Goal: Task Accomplishment & Management: Use online tool/utility

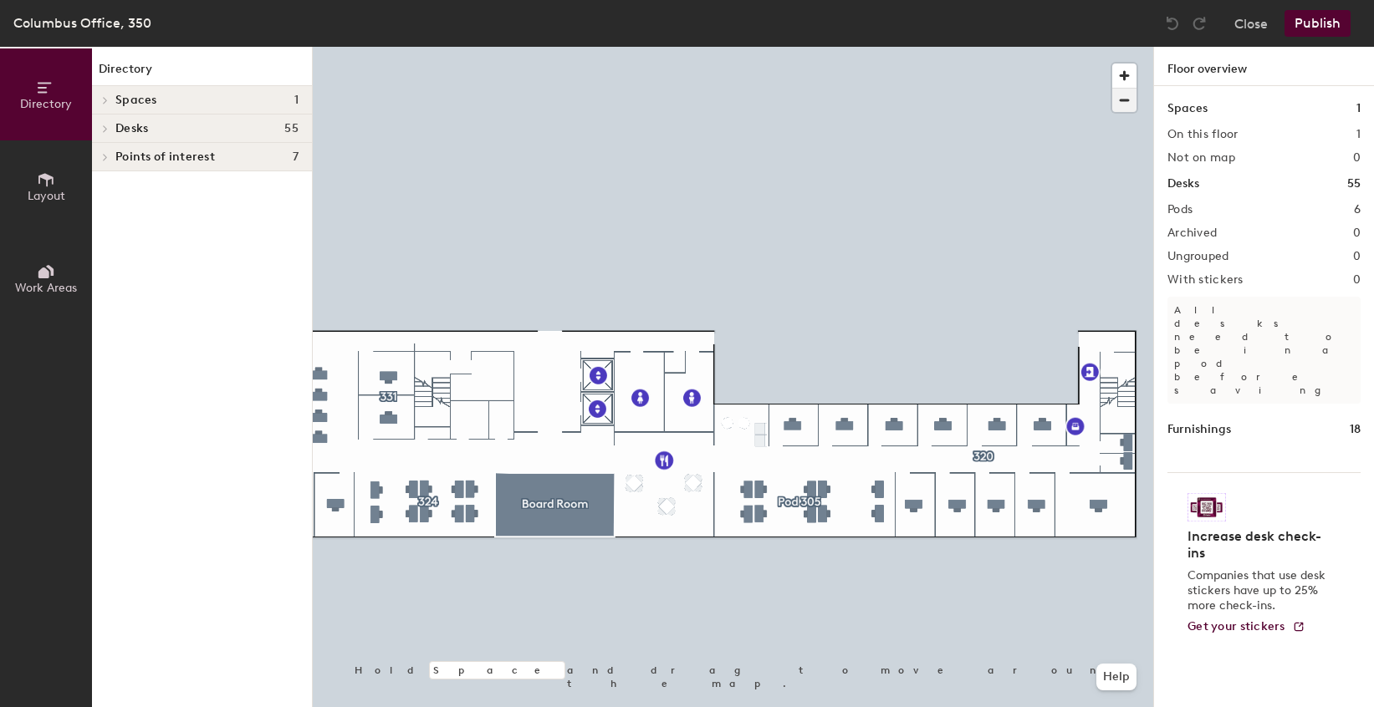
click at [1129, 99] on span "button" at bounding box center [1124, 100] width 24 height 23
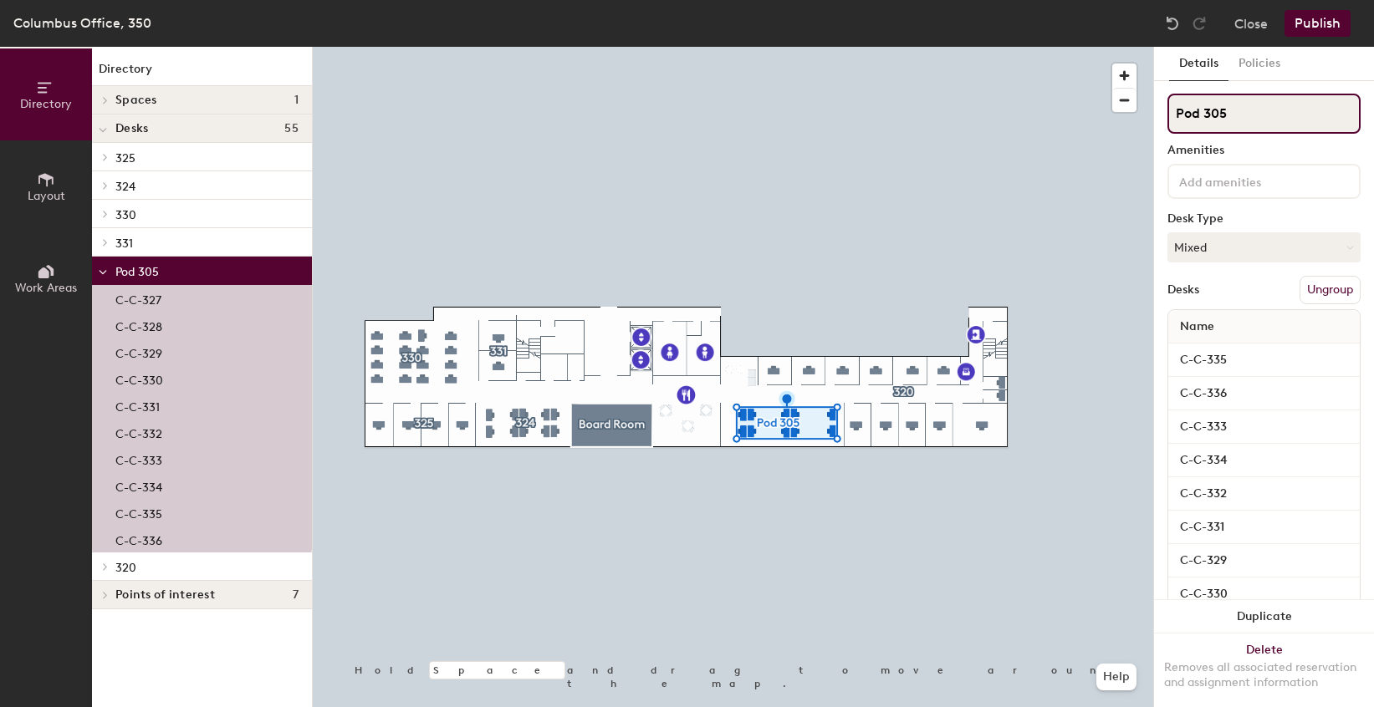
click at [1230, 111] on input "Pod 305" at bounding box center [1263, 114] width 193 height 40
drag, startPoint x: 1203, startPoint y: 117, endPoint x: 1175, endPoint y: 111, distance: 28.2
click at [1175, 111] on input "Pod 305" at bounding box center [1263, 114] width 193 height 40
type input "305"
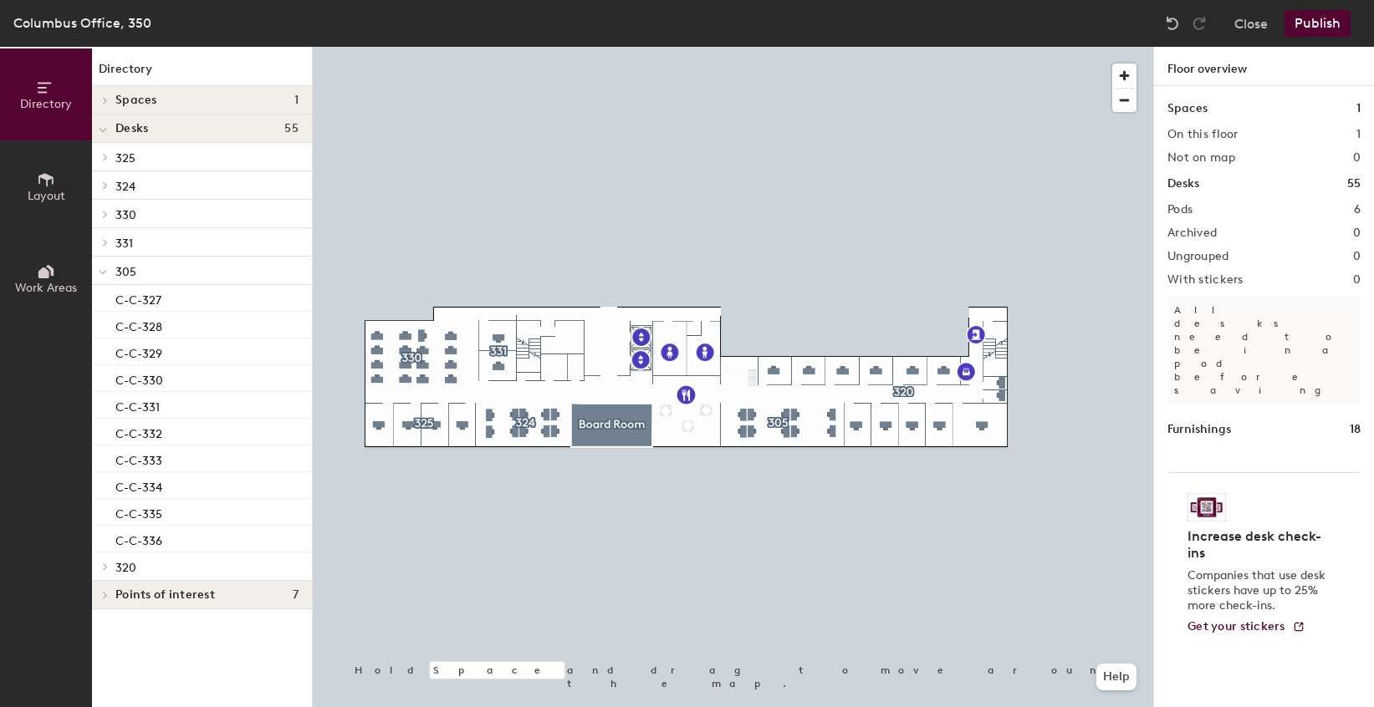
click at [1314, 27] on button "Publish" at bounding box center [1317, 23] width 66 height 27
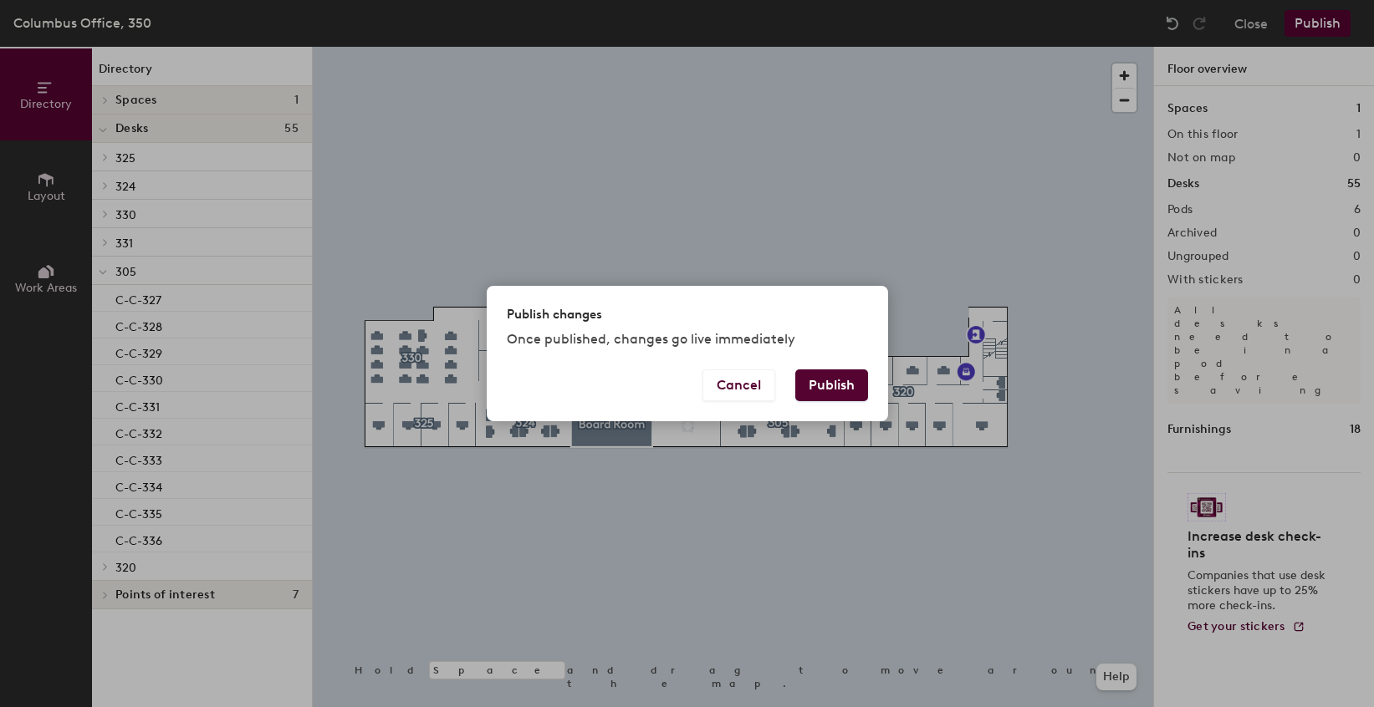
drag, startPoint x: 827, startPoint y: 382, endPoint x: 801, endPoint y: 388, distance: 26.6
click at [826, 382] on button "Publish" at bounding box center [831, 386] width 73 height 32
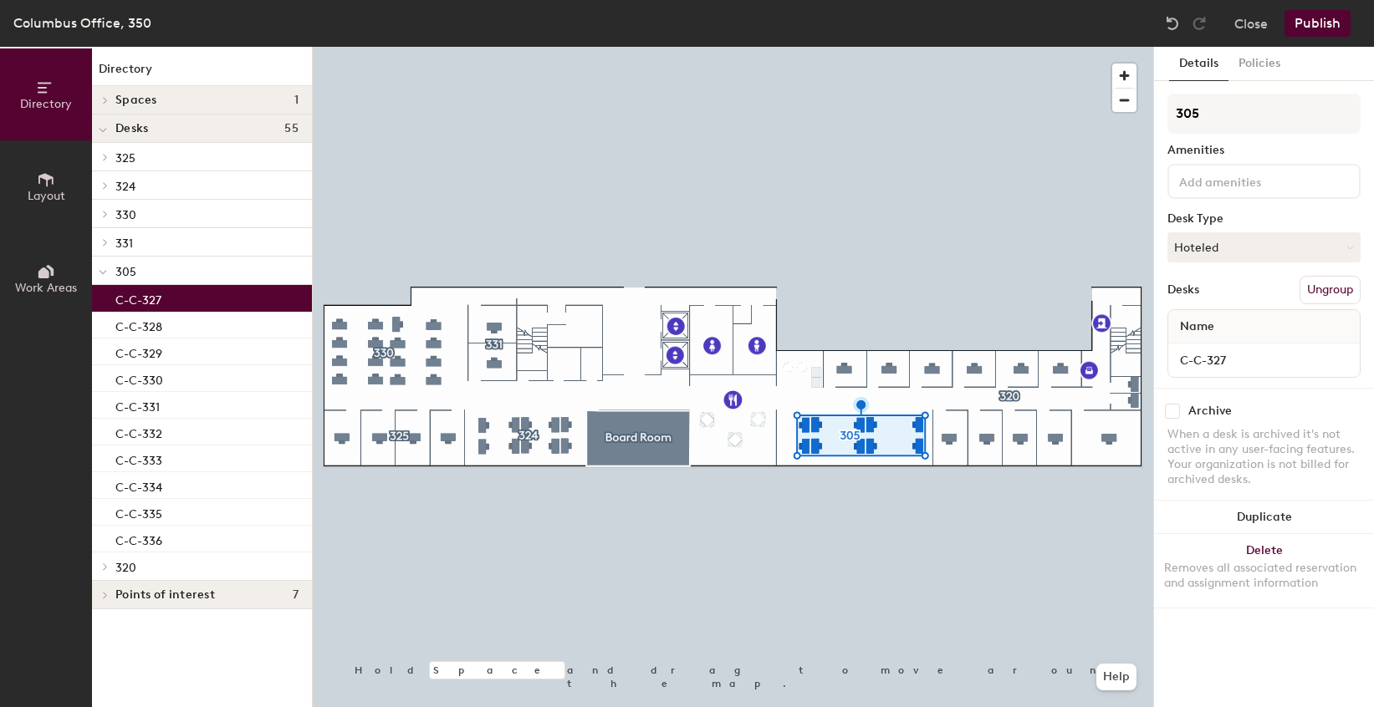
click at [137, 297] on p "C-C-327" at bounding box center [138, 297] width 46 height 19
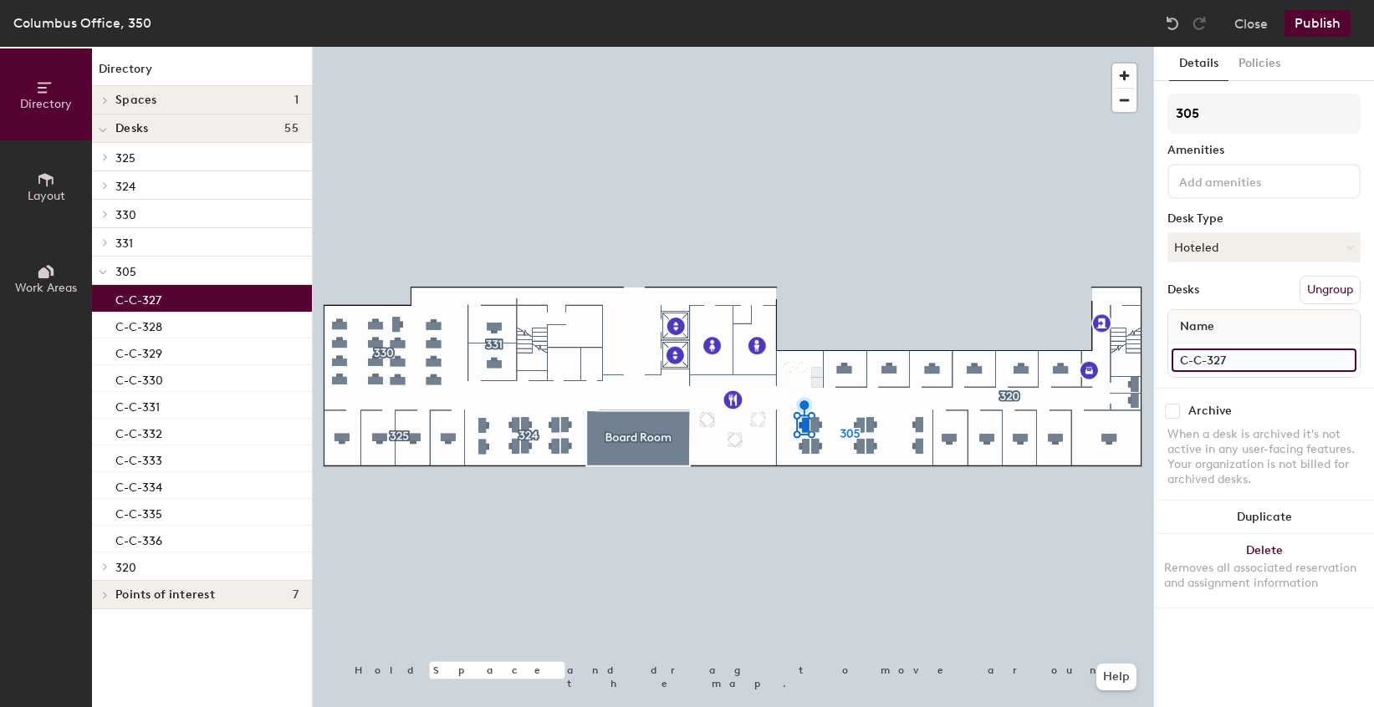
click at [1231, 361] on input "C-C-327" at bounding box center [1263, 360] width 185 height 23
click at [1236, 365] on input "C-C-327" at bounding box center [1263, 360] width 185 height 23
type input "C-C-10"
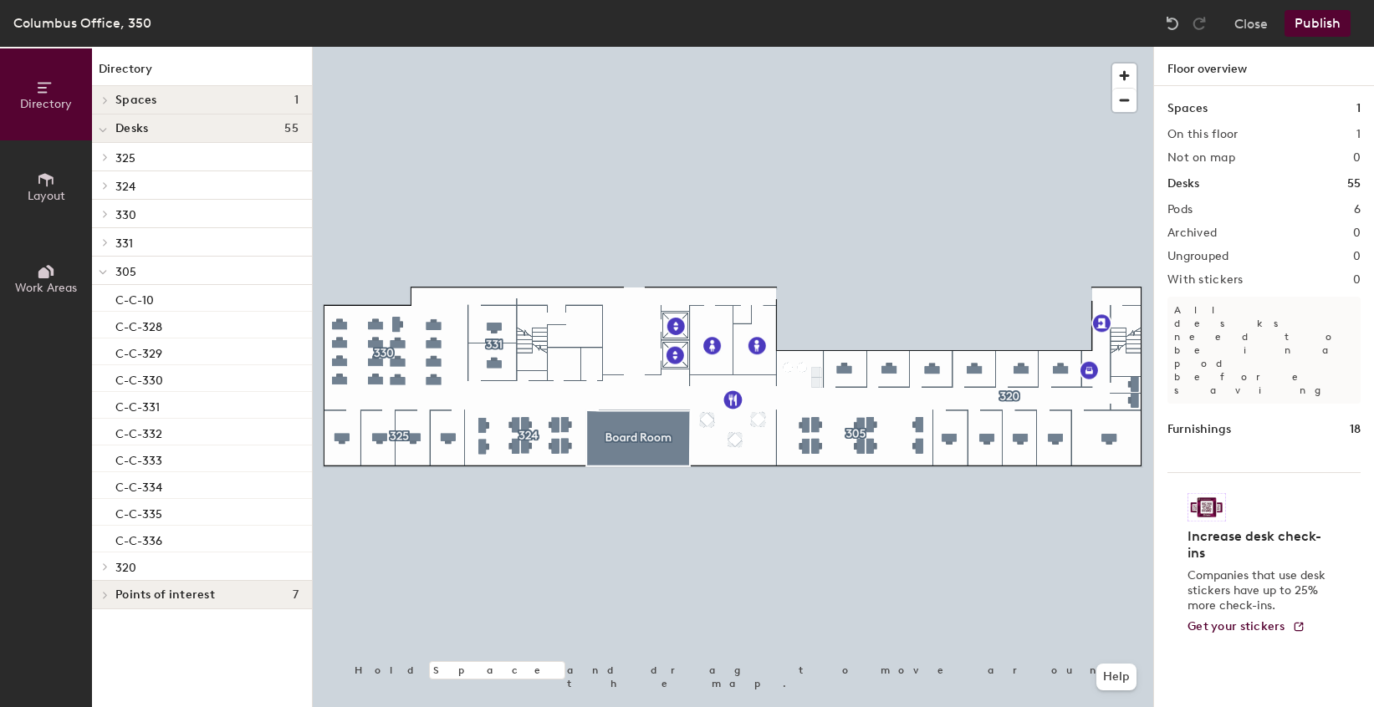
click at [120, 274] on span "305" at bounding box center [125, 272] width 21 height 14
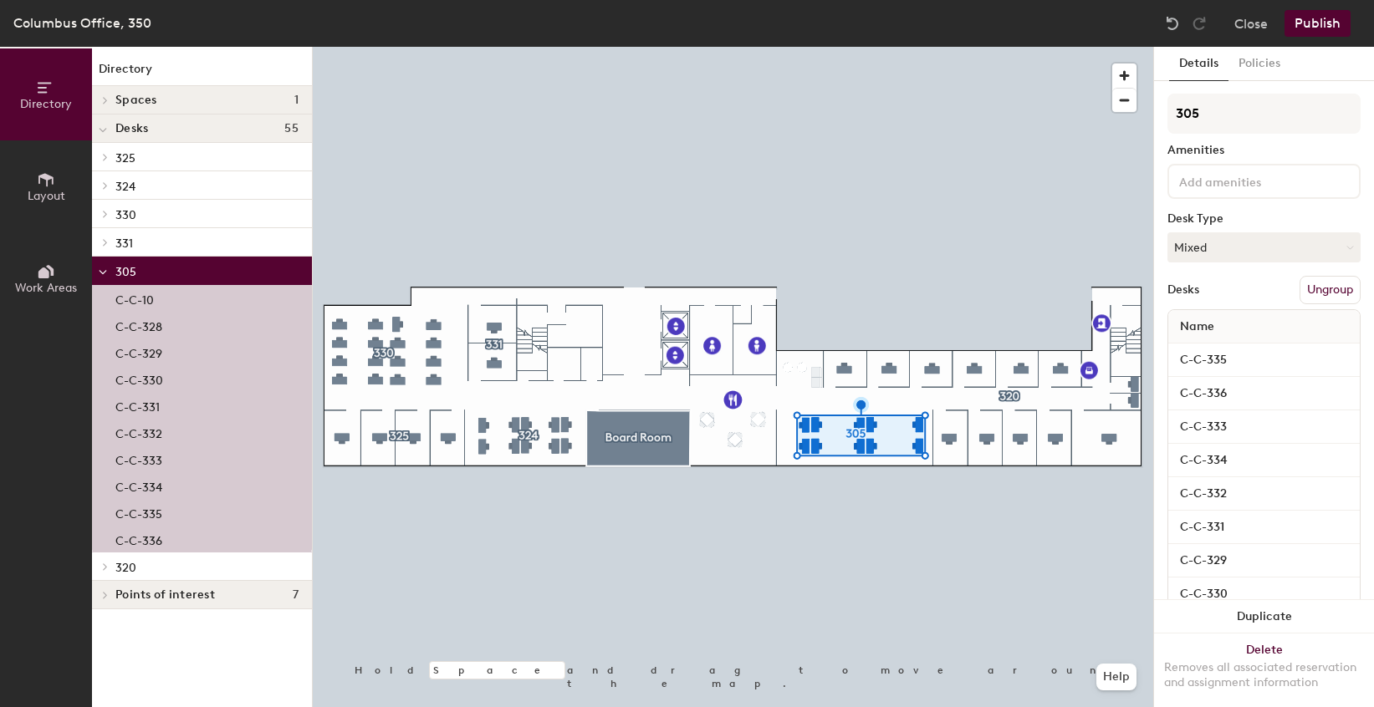
click at [152, 324] on p "C-C-328" at bounding box center [138, 324] width 47 height 19
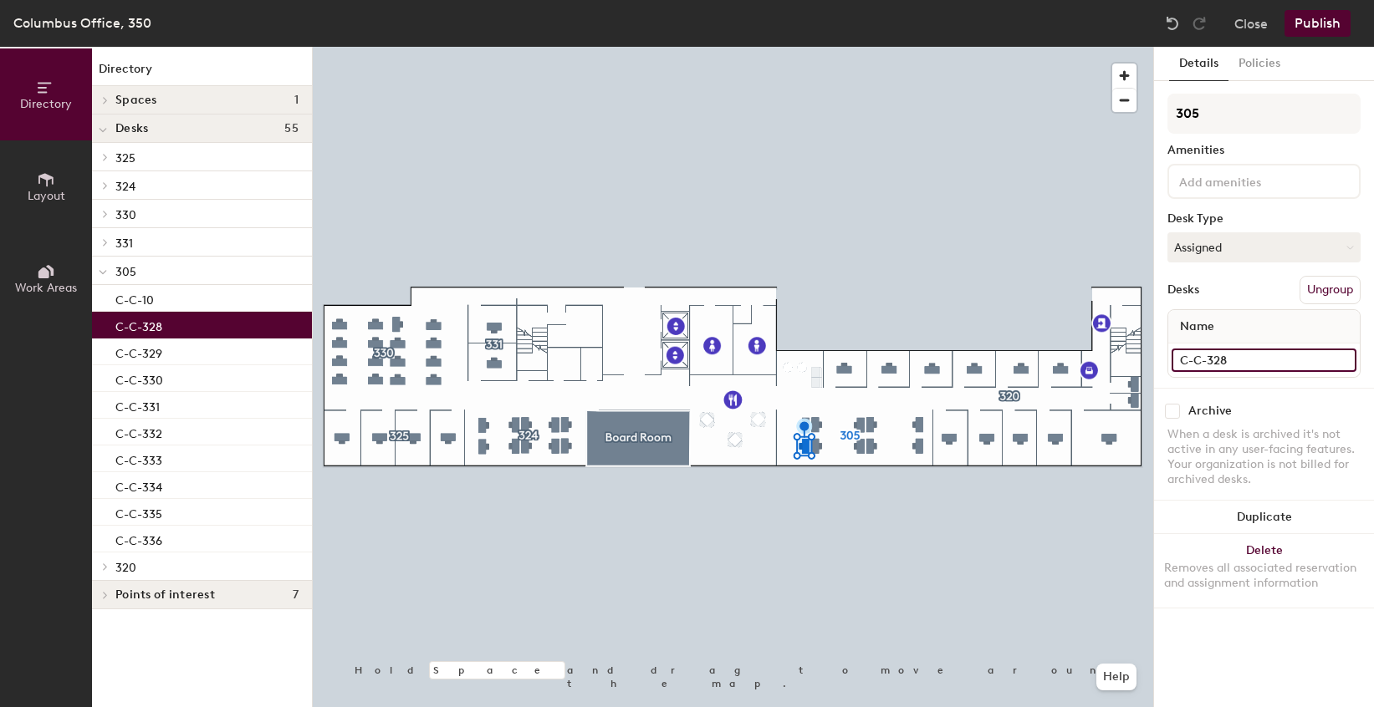
click at [1240, 363] on input "C-C-328" at bounding box center [1263, 360] width 185 height 23
click at [1268, 362] on input "C-C-328" at bounding box center [1263, 360] width 185 height 23
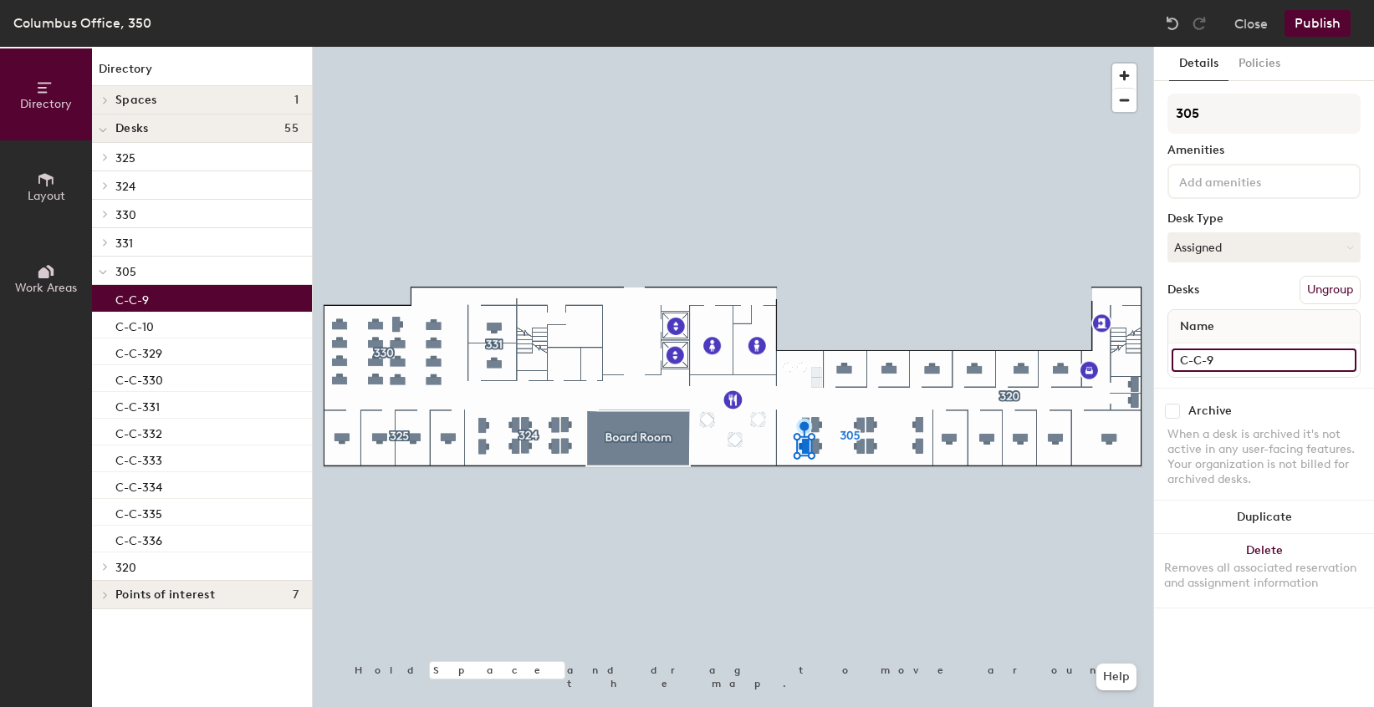
type input "C-C-9"
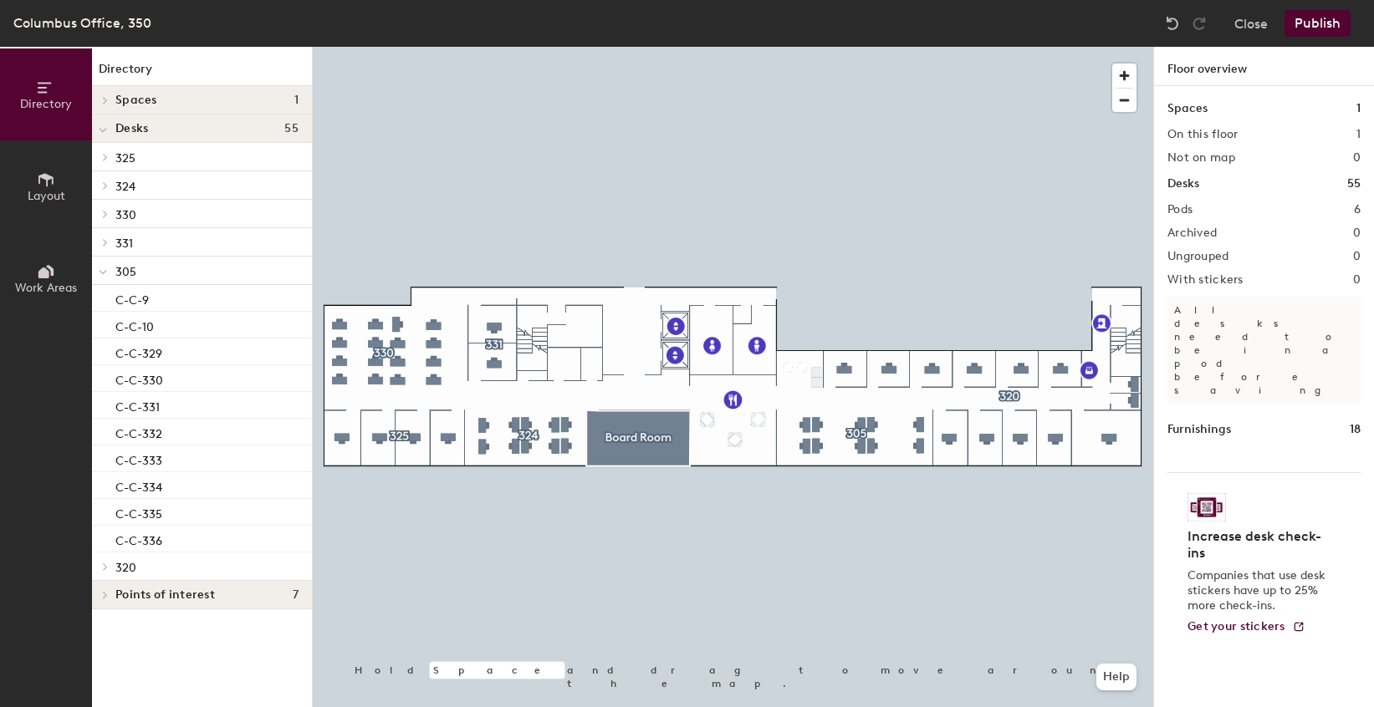
click at [120, 274] on span "305" at bounding box center [125, 272] width 21 height 14
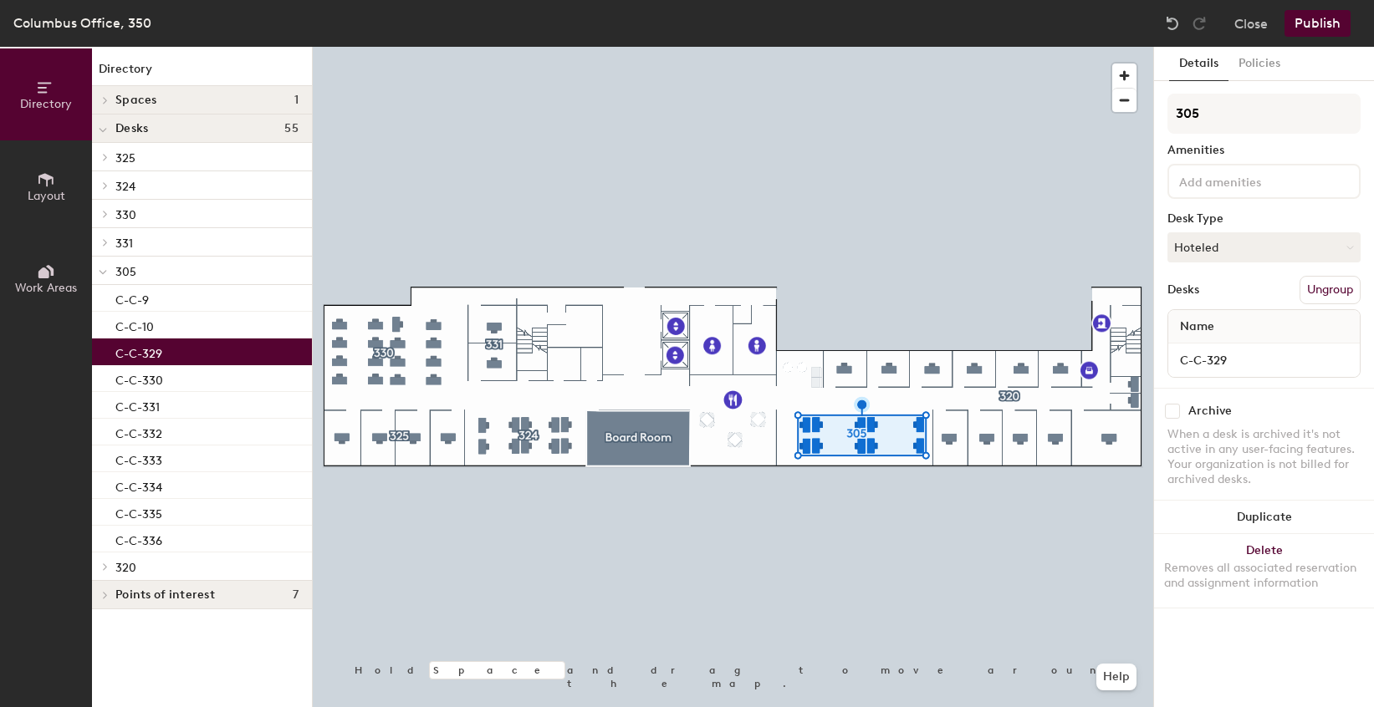
click at [126, 349] on p "C-C-329" at bounding box center [138, 351] width 47 height 19
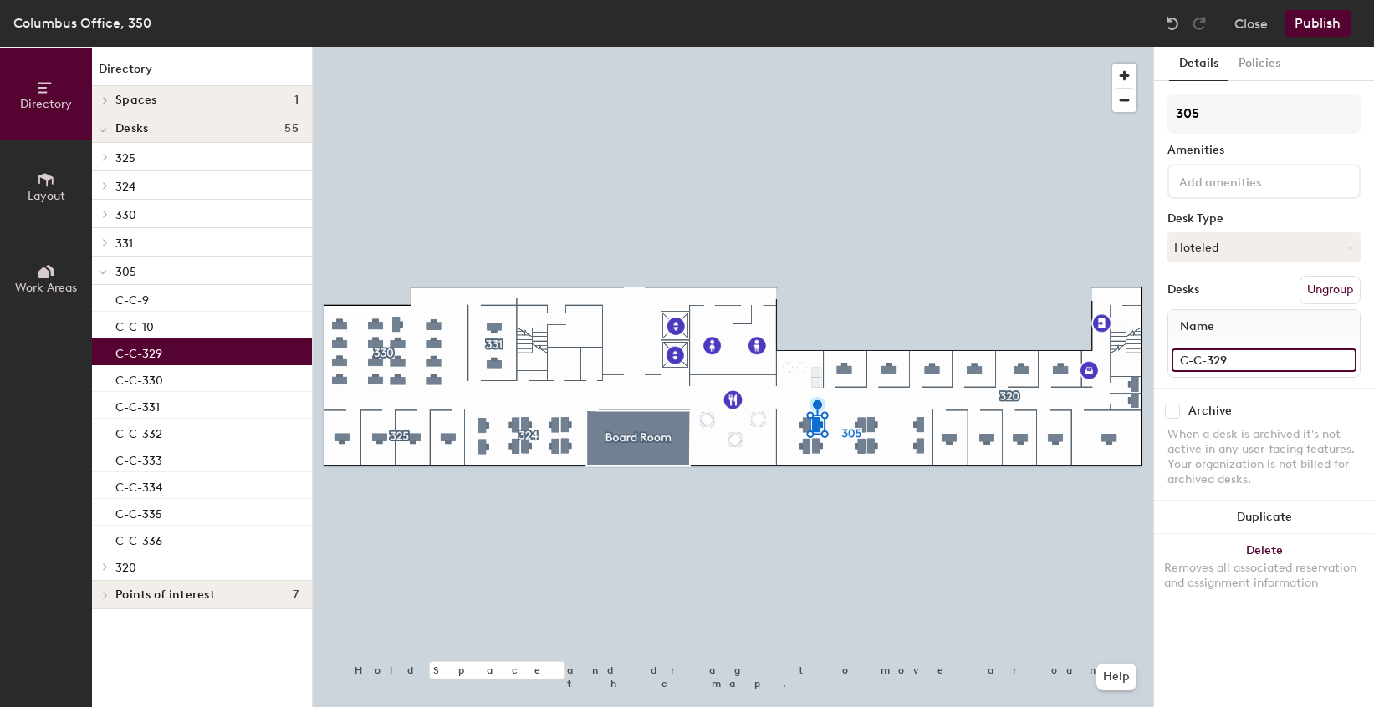
click at [1243, 356] on input "C-C-329" at bounding box center [1263, 360] width 185 height 23
click at [1241, 358] on input "C-C-329" at bounding box center [1263, 360] width 185 height 23
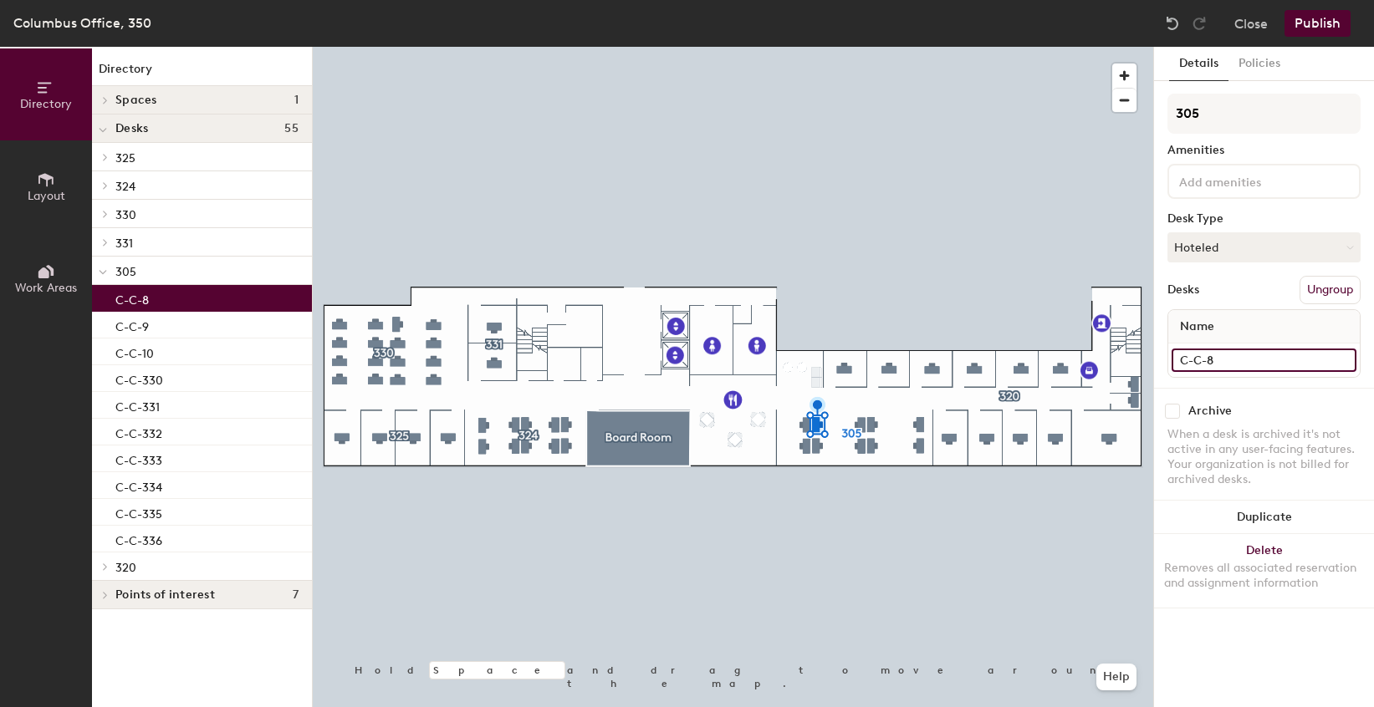
type input "C-C-8"
click at [143, 375] on p "C-C-330" at bounding box center [139, 378] width 48 height 19
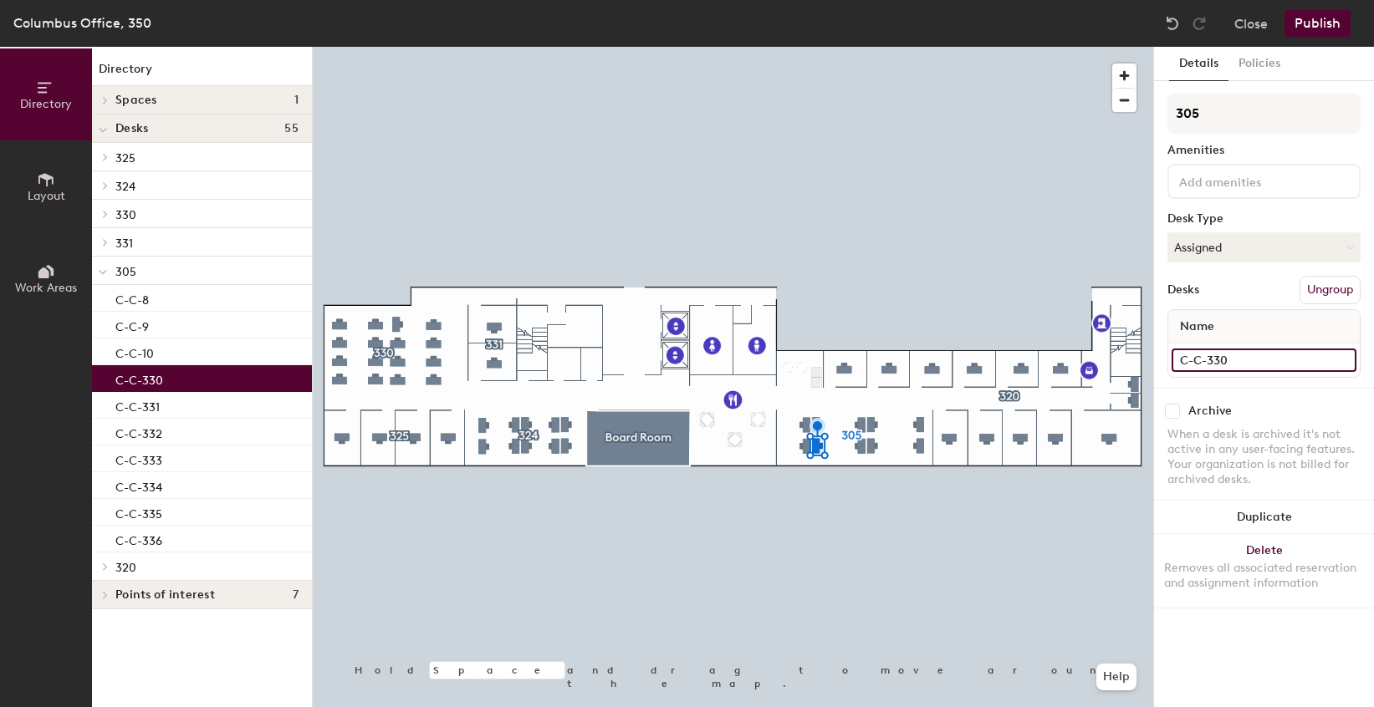
click at [1237, 356] on input "C-C-330" at bounding box center [1263, 360] width 185 height 23
click at [1240, 360] on input "C-C-330" at bounding box center [1263, 360] width 185 height 23
click at [1238, 362] on input "C-C-330" at bounding box center [1263, 360] width 185 height 23
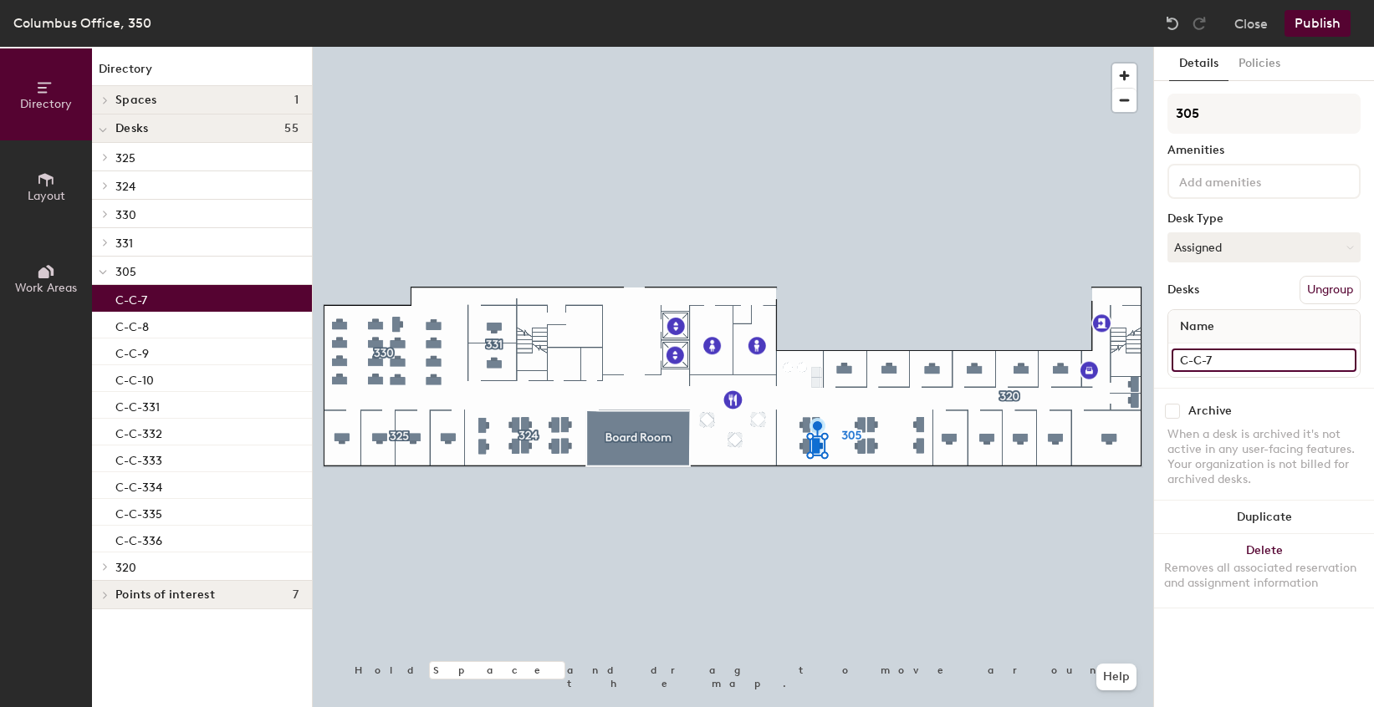
type input "C-C-7"
click at [151, 408] on p "C-C-331" at bounding box center [137, 404] width 44 height 19
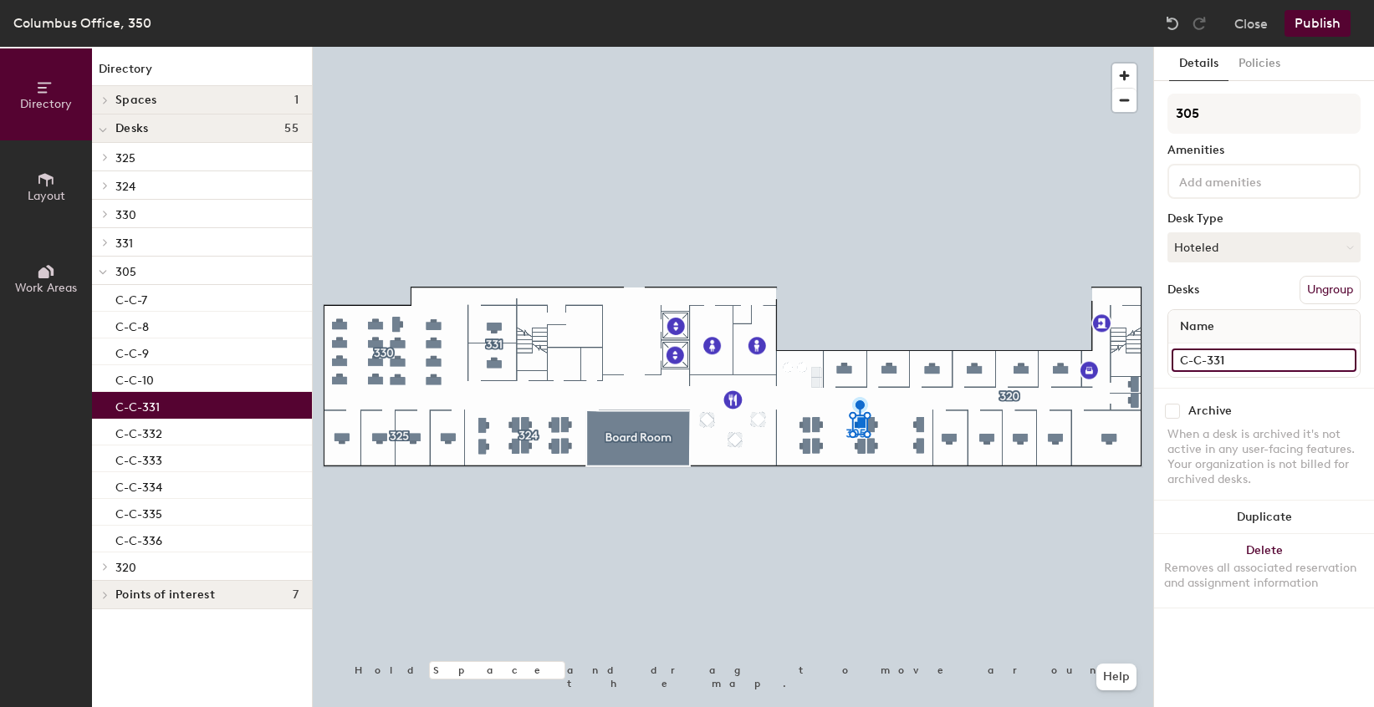
click at [1243, 355] on input "C-C-331" at bounding box center [1263, 360] width 185 height 23
click at [1242, 356] on input "C-C-331" at bounding box center [1263, 360] width 185 height 23
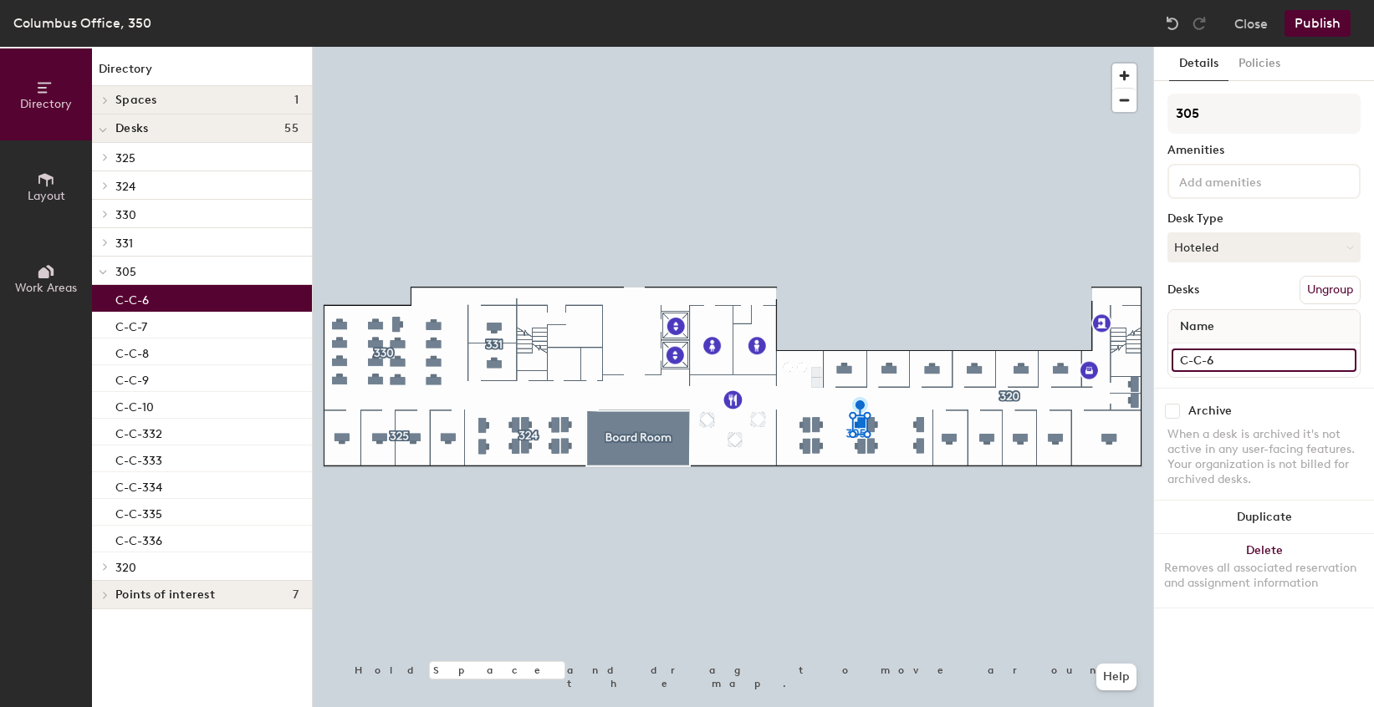
type input "C-C-6"
click at [150, 434] on p "C-C-332" at bounding box center [138, 431] width 47 height 19
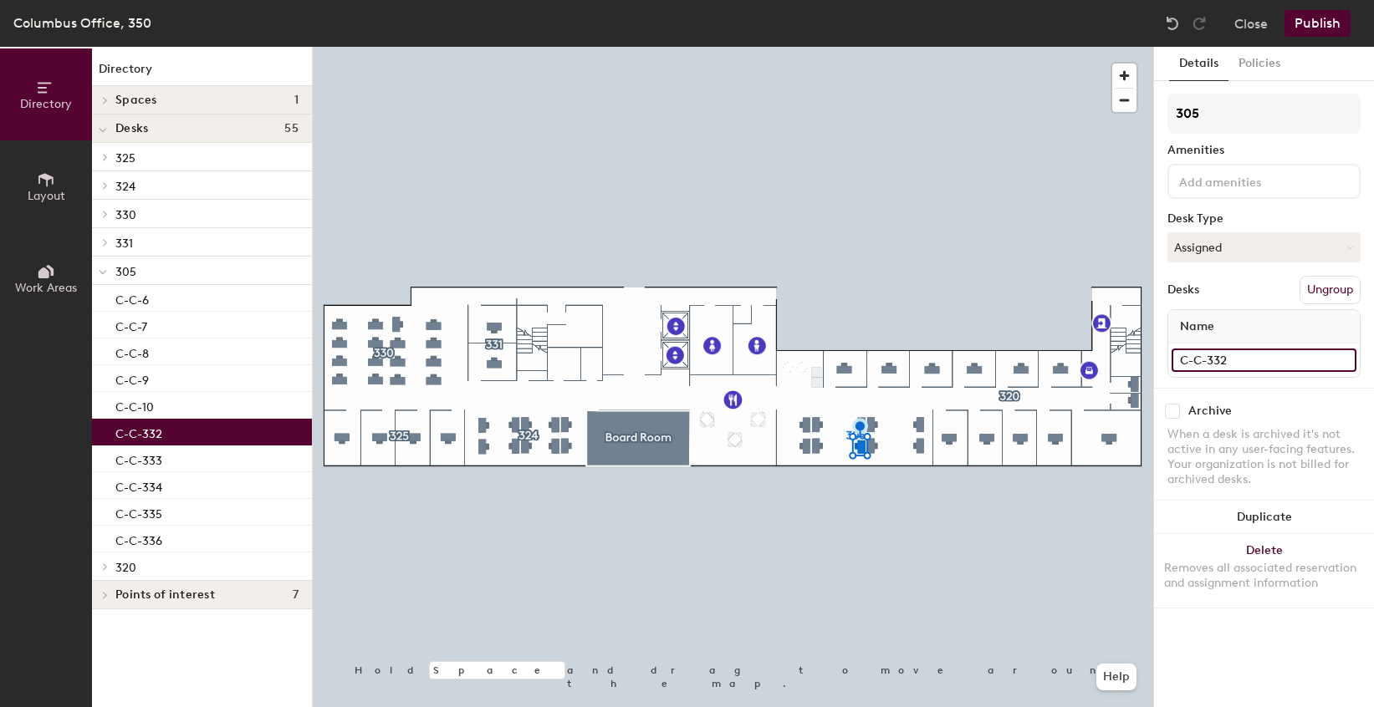
click at [1231, 361] on input "C-C-332" at bounding box center [1263, 360] width 185 height 23
click at [1233, 360] on input "C-C-332" at bounding box center [1263, 360] width 185 height 23
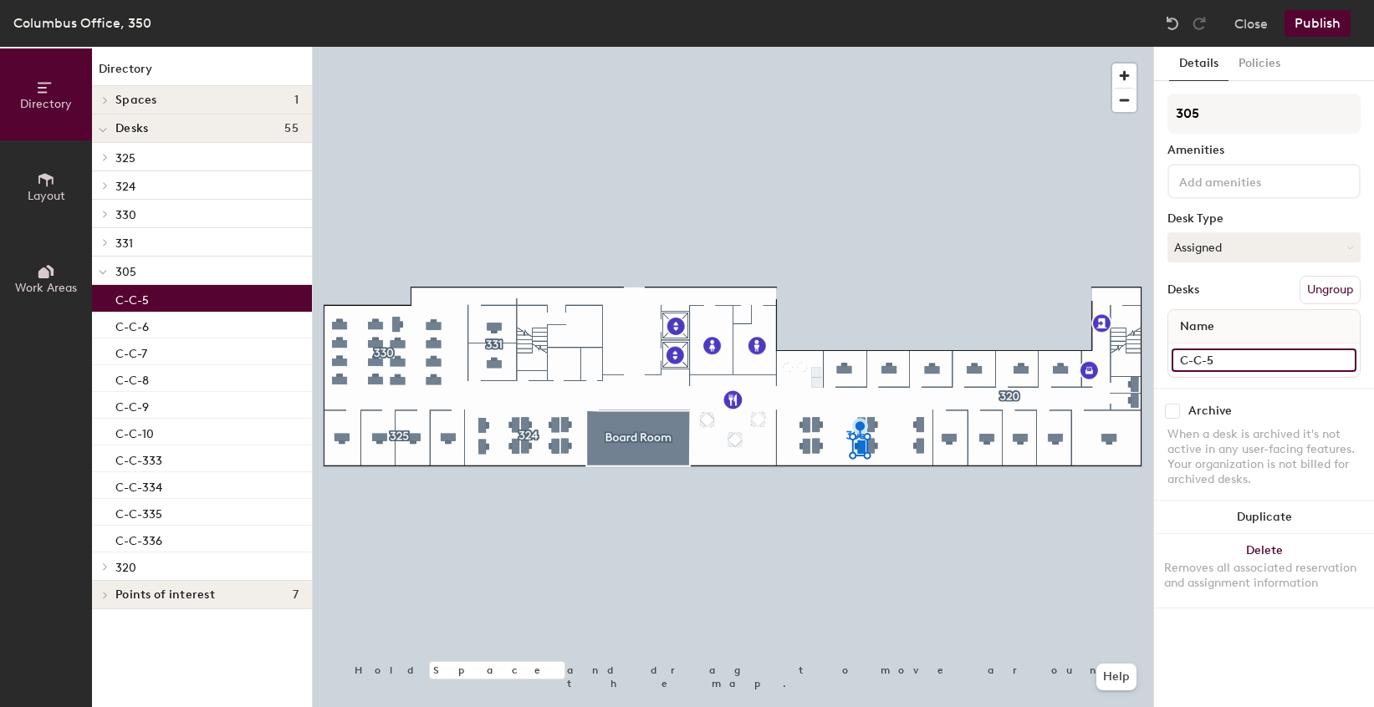
type input "C-C-5"
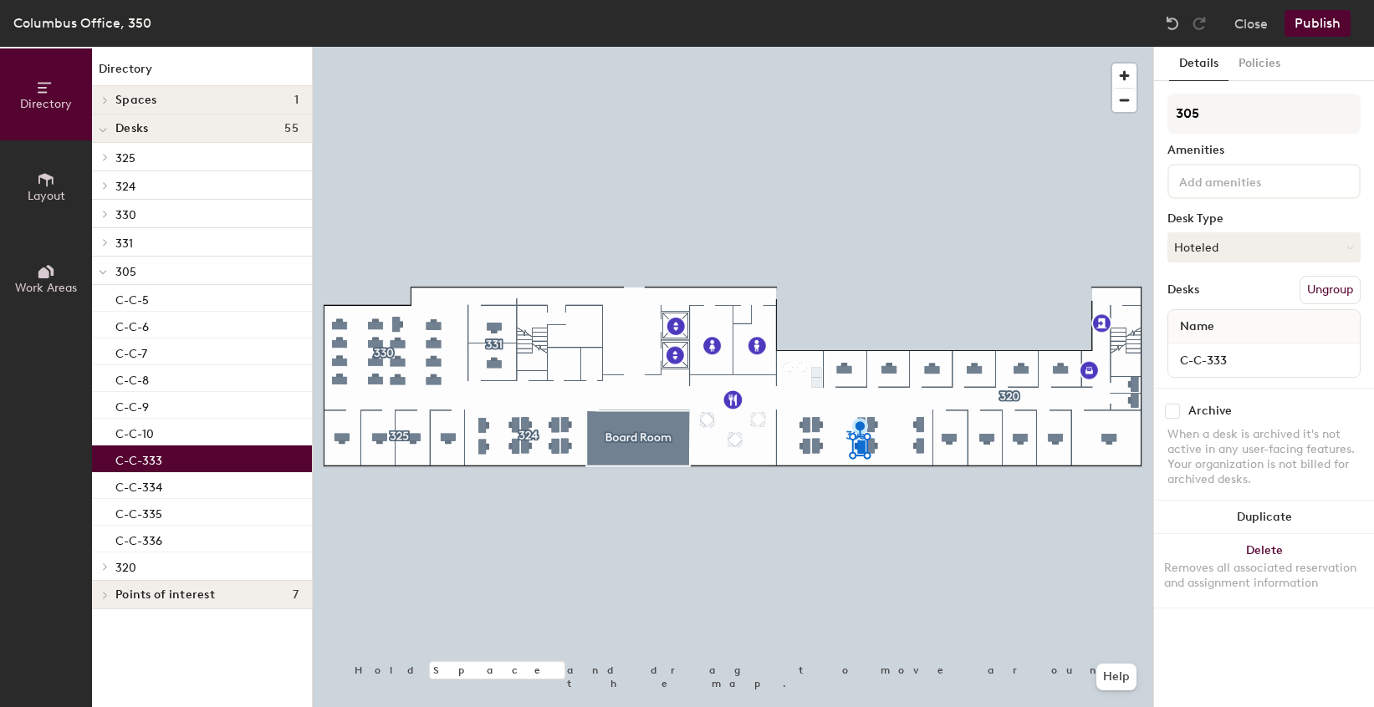
click at [162, 463] on div "C-C-333" at bounding box center [202, 459] width 220 height 27
click at [1222, 357] on input "C-C-333" at bounding box center [1263, 360] width 185 height 23
click at [1232, 360] on input "C-C-333" at bounding box center [1263, 360] width 185 height 23
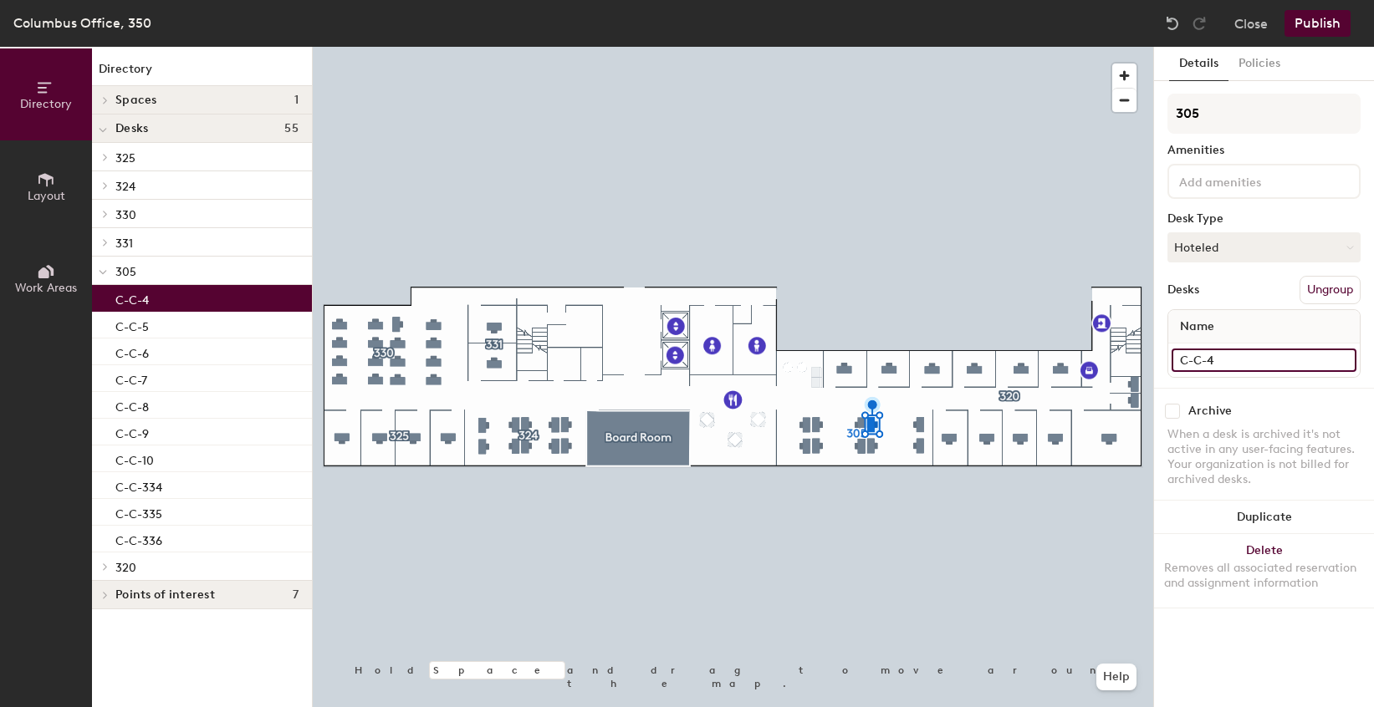
type input "C-C-4"
click at [187, 487] on div "C-C-334" at bounding box center [202, 485] width 220 height 27
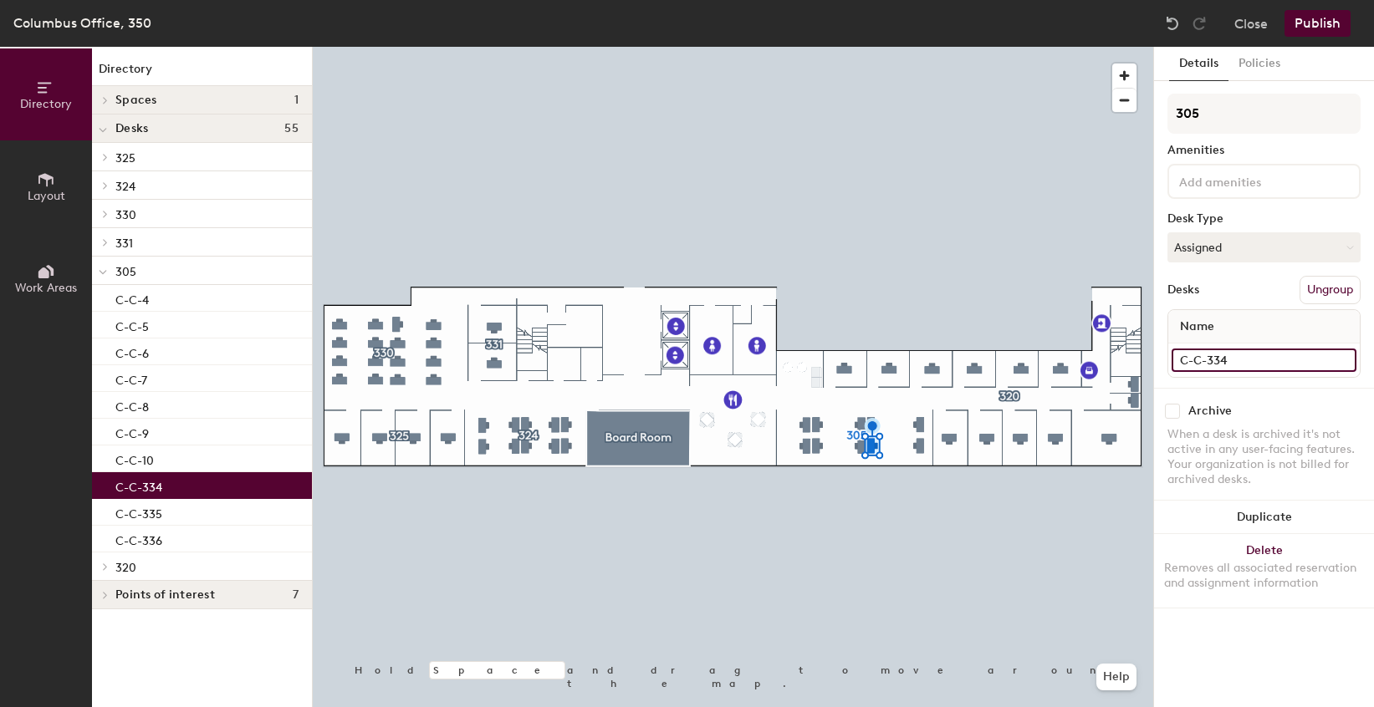
click at [1245, 358] on input "C-C-334" at bounding box center [1263, 360] width 185 height 23
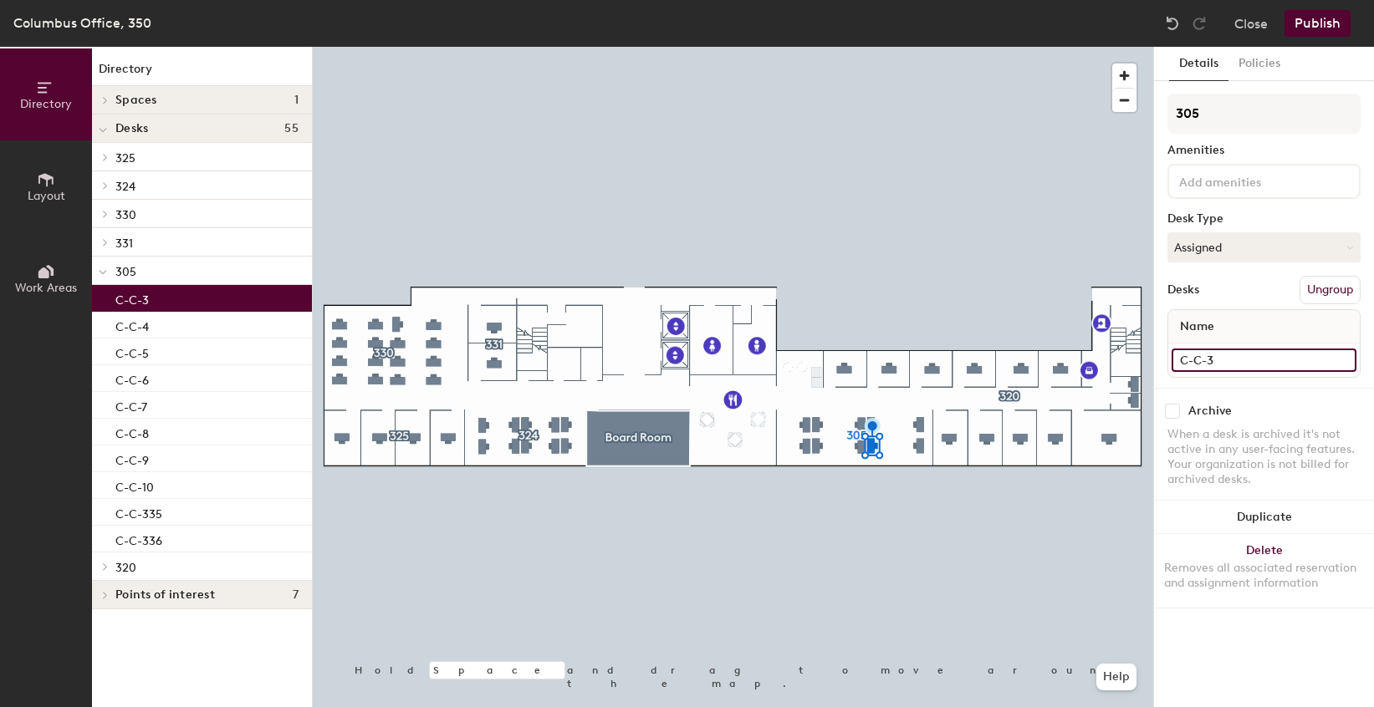
type input "C-C-3"
click at [138, 514] on p "C-C-335" at bounding box center [138, 511] width 47 height 19
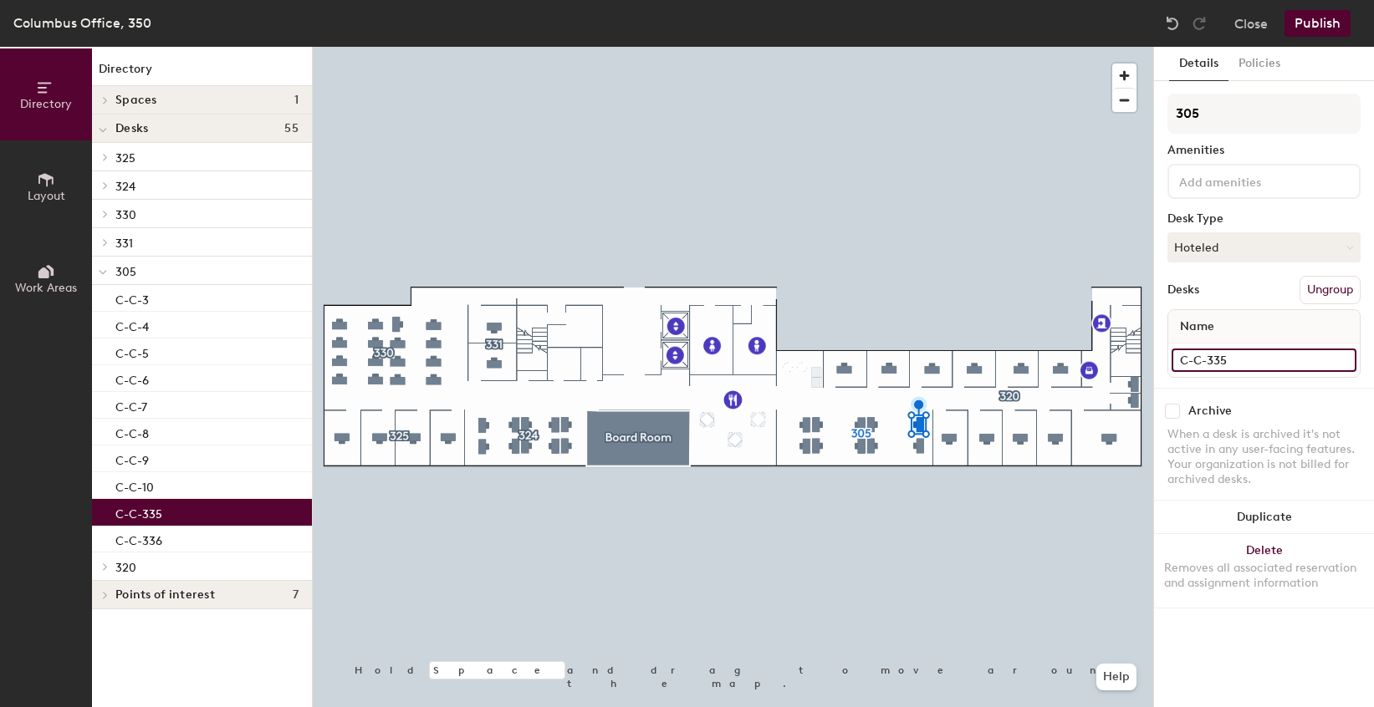
click at [1232, 368] on input "C-C-335" at bounding box center [1263, 360] width 185 height 23
click at [1231, 363] on input "C-C-335" at bounding box center [1263, 360] width 185 height 23
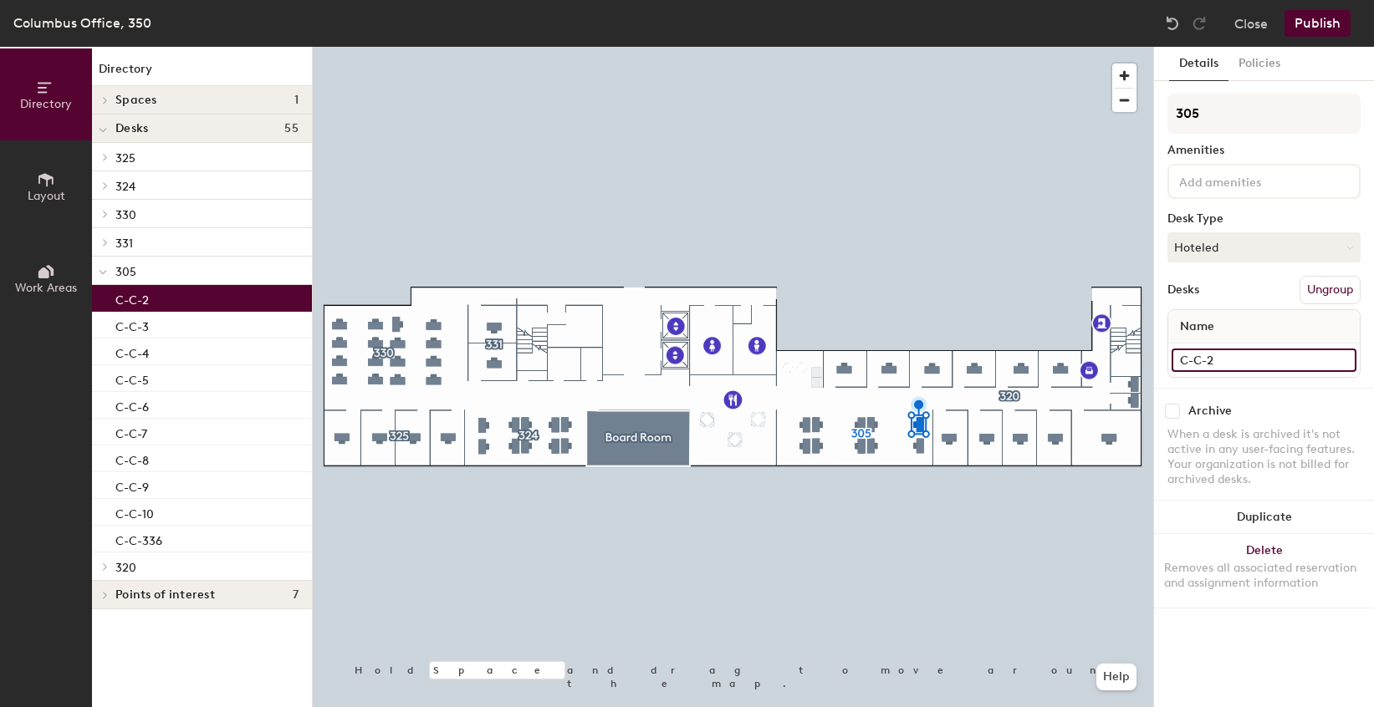
type input "C-C-2"
click at [131, 541] on p "C-C-336" at bounding box center [138, 538] width 47 height 19
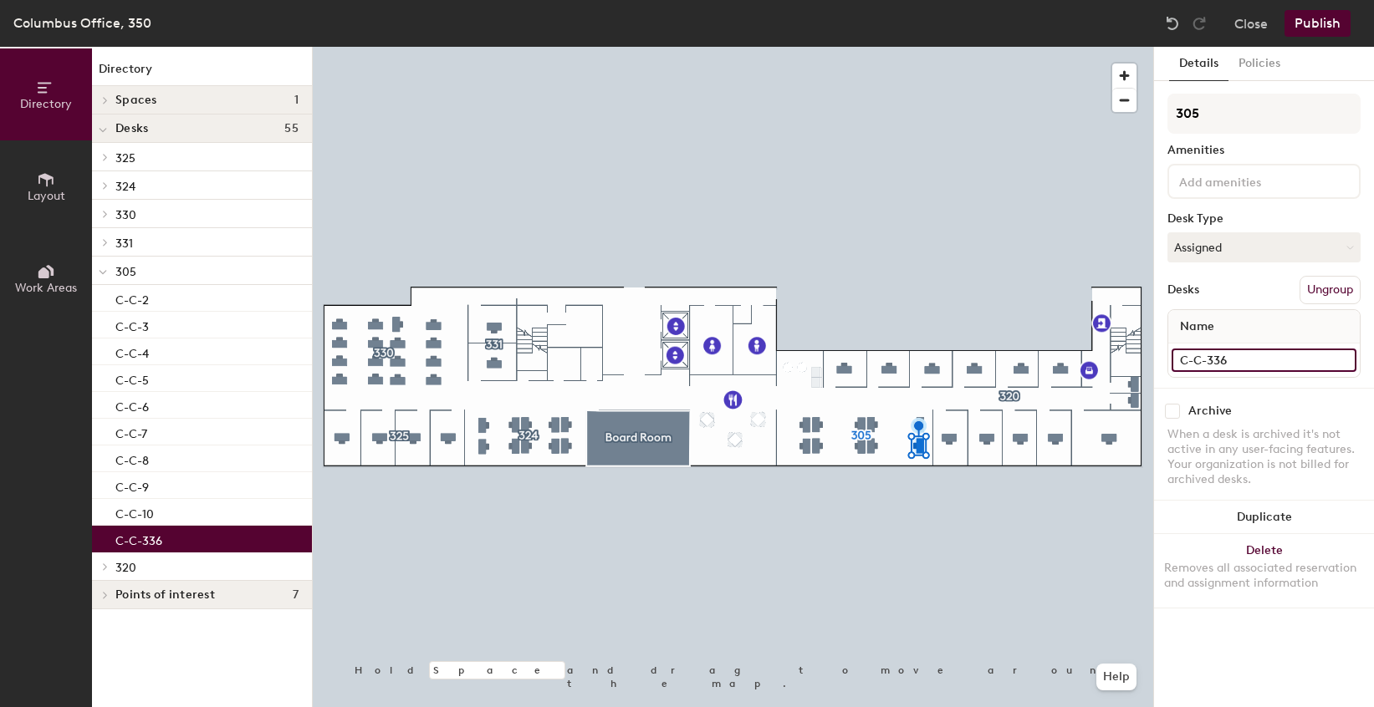
click at [1239, 355] on input "C-C-336" at bounding box center [1263, 360] width 185 height 23
click at [1238, 359] on input "C-C-336" at bounding box center [1263, 360] width 185 height 23
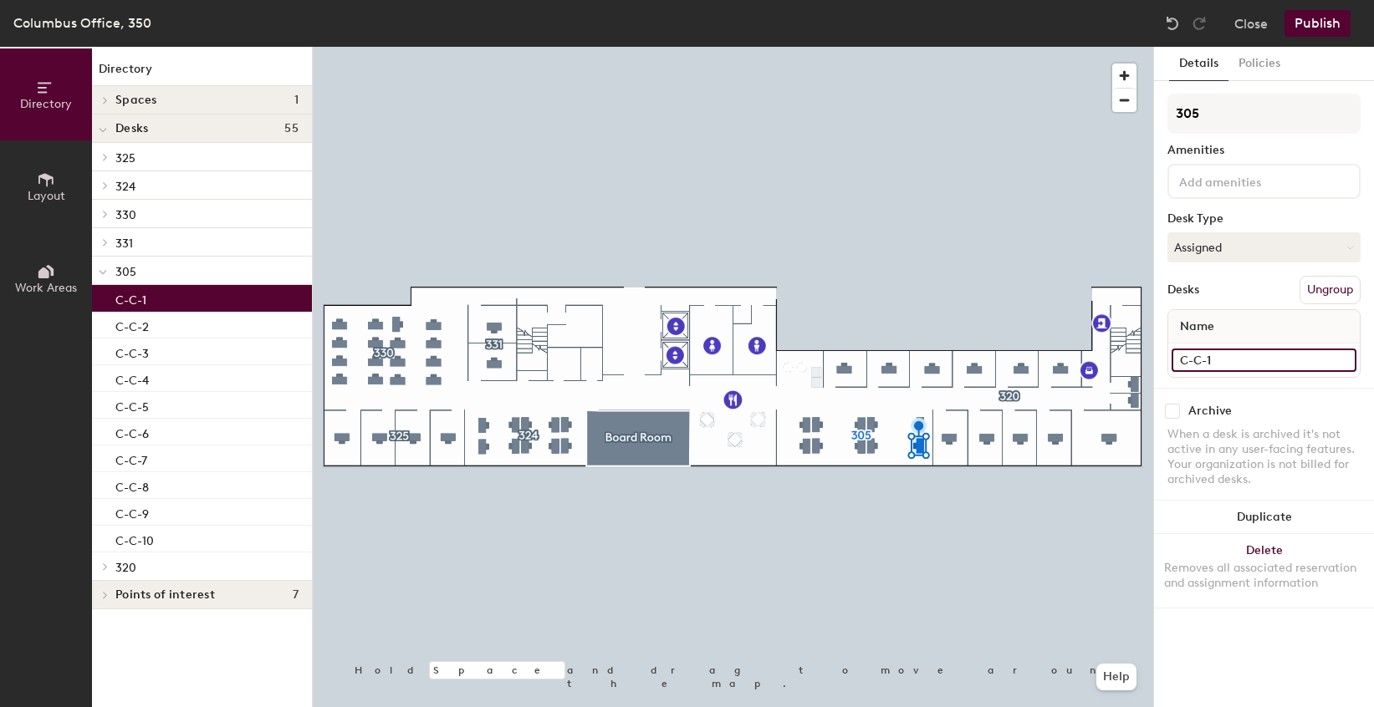
type input "C-C-1"
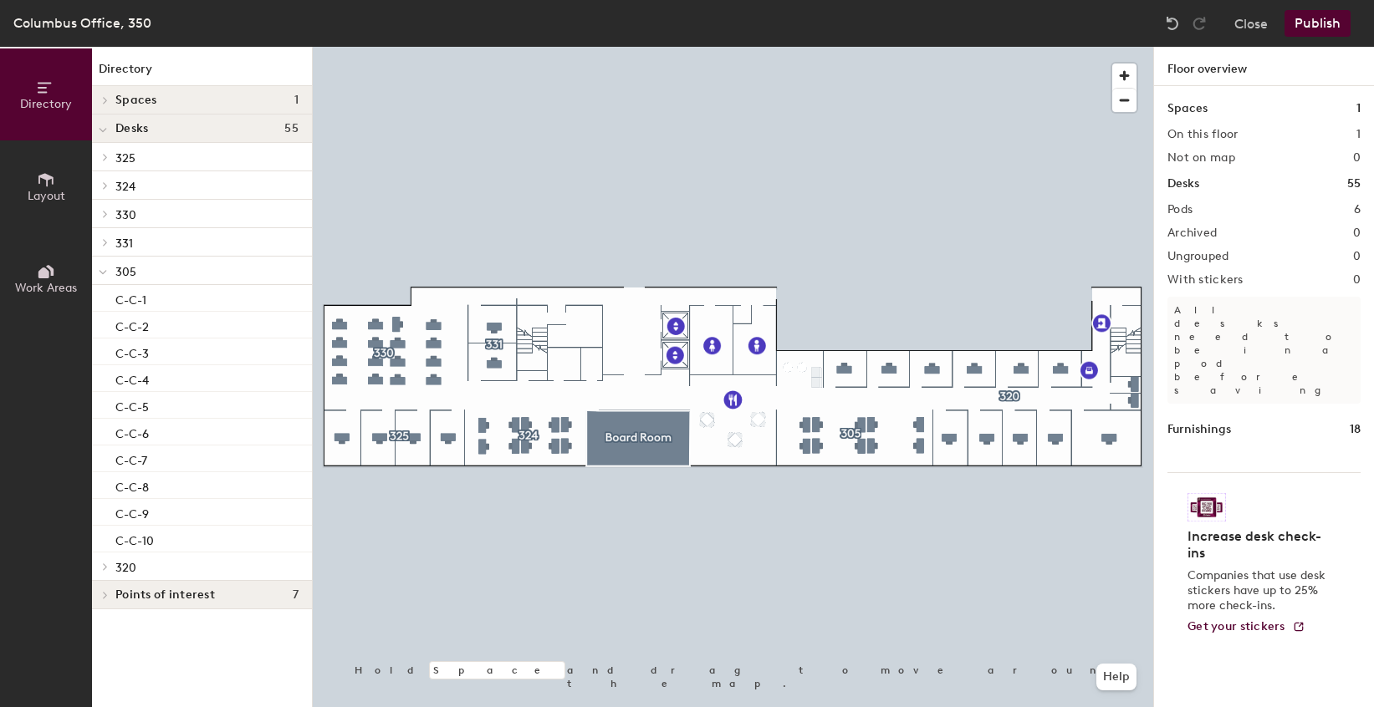
click at [104, 271] on icon at bounding box center [103, 272] width 8 height 7
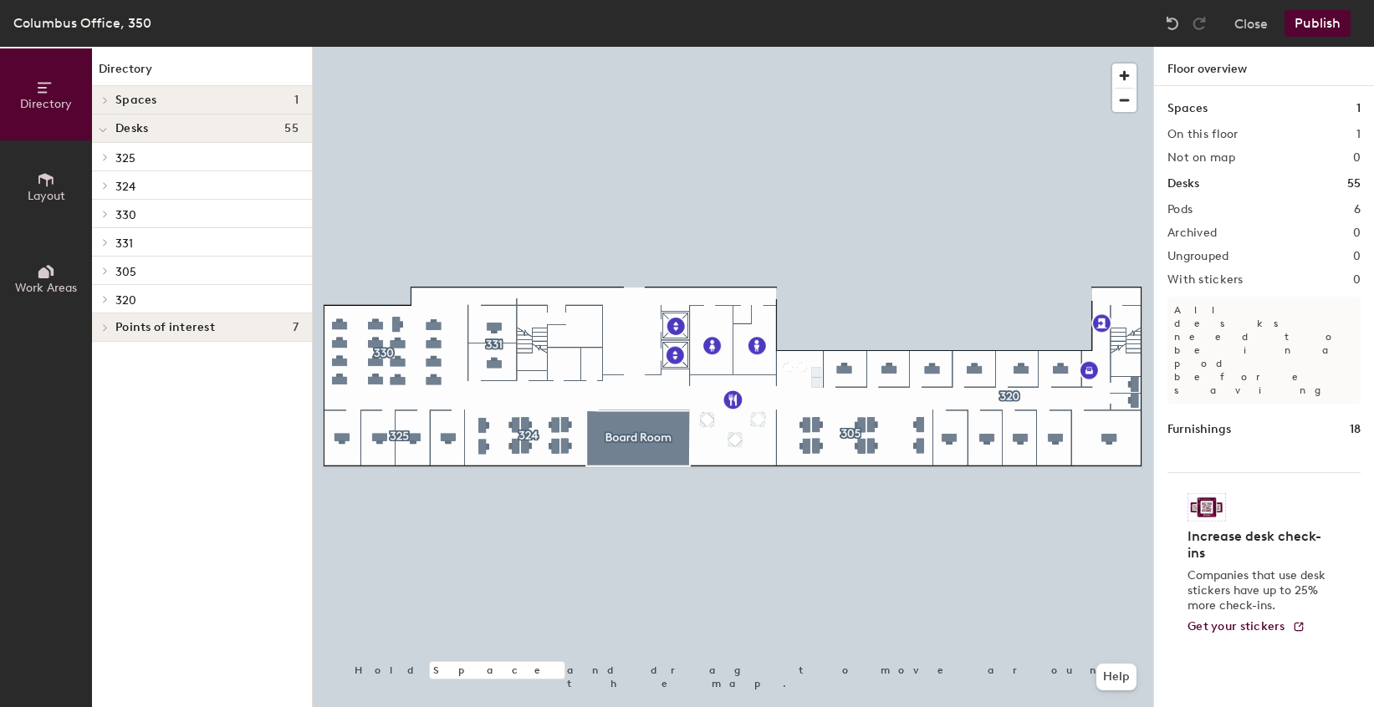
click at [104, 301] on icon at bounding box center [105, 299] width 7 height 8
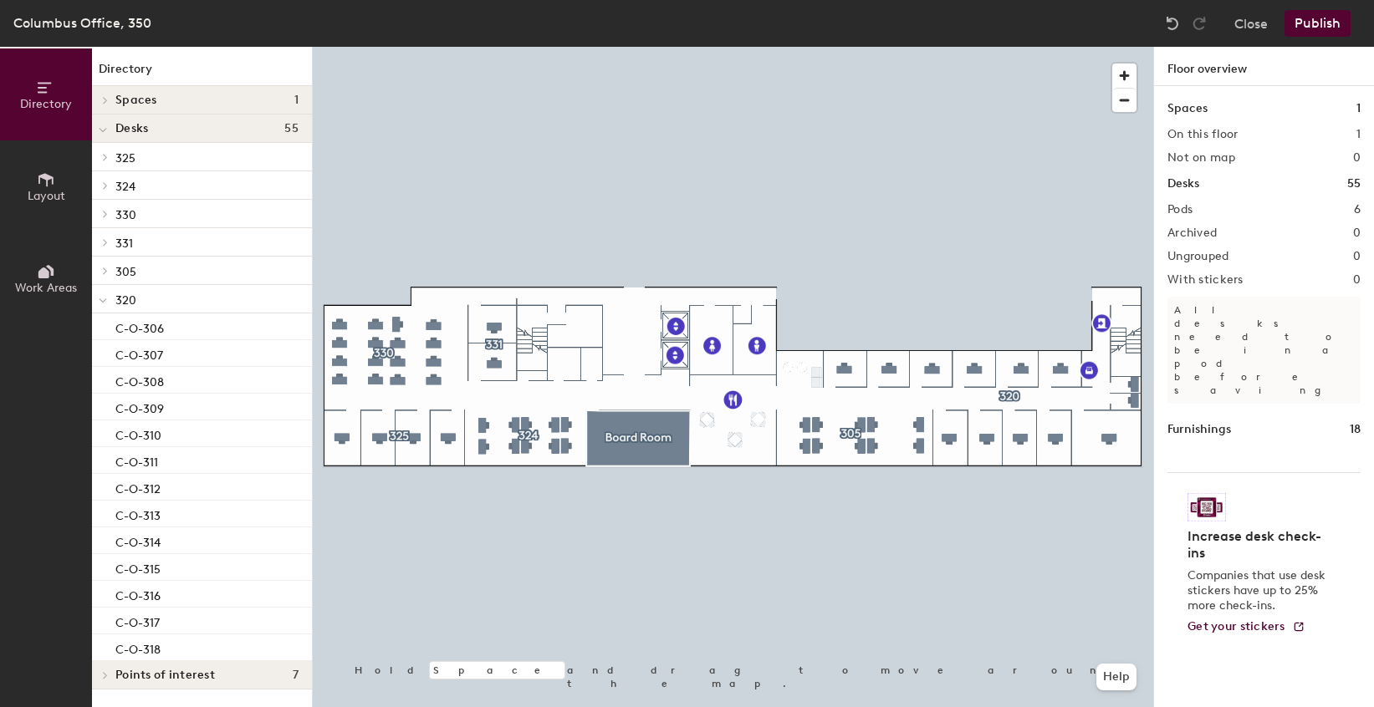
click at [103, 303] on icon at bounding box center [102, 300] width 7 height 3
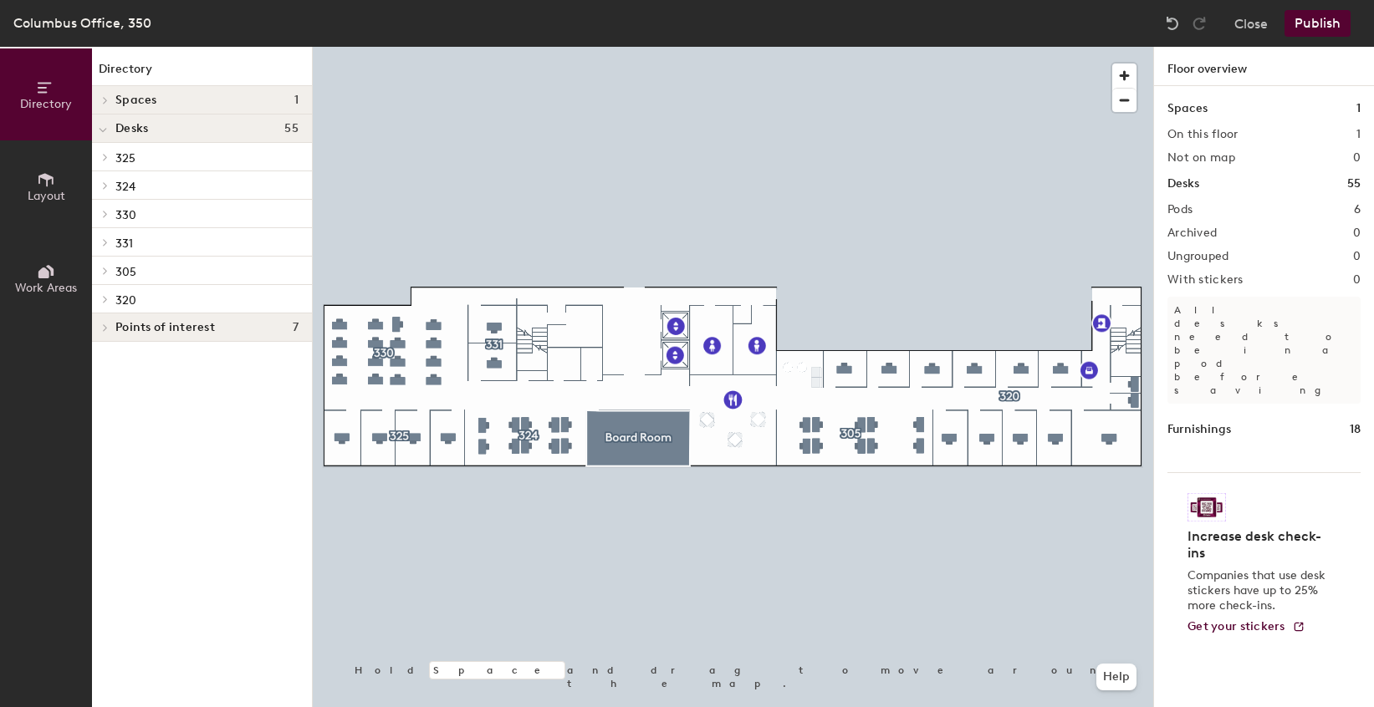
click at [100, 184] on span at bounding box center [104, 185] width 14 height 8
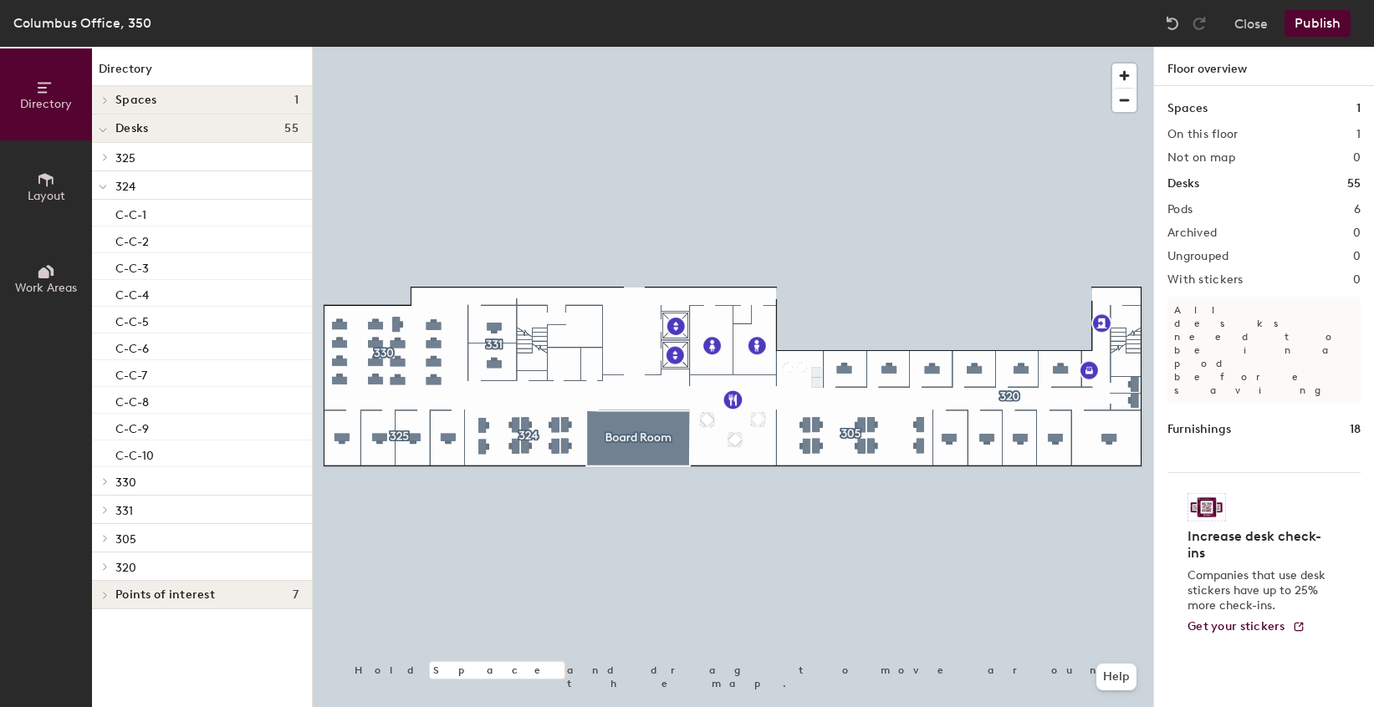
click at [100, 188] on icon at bounding box center [103, 187] width 8 height 7
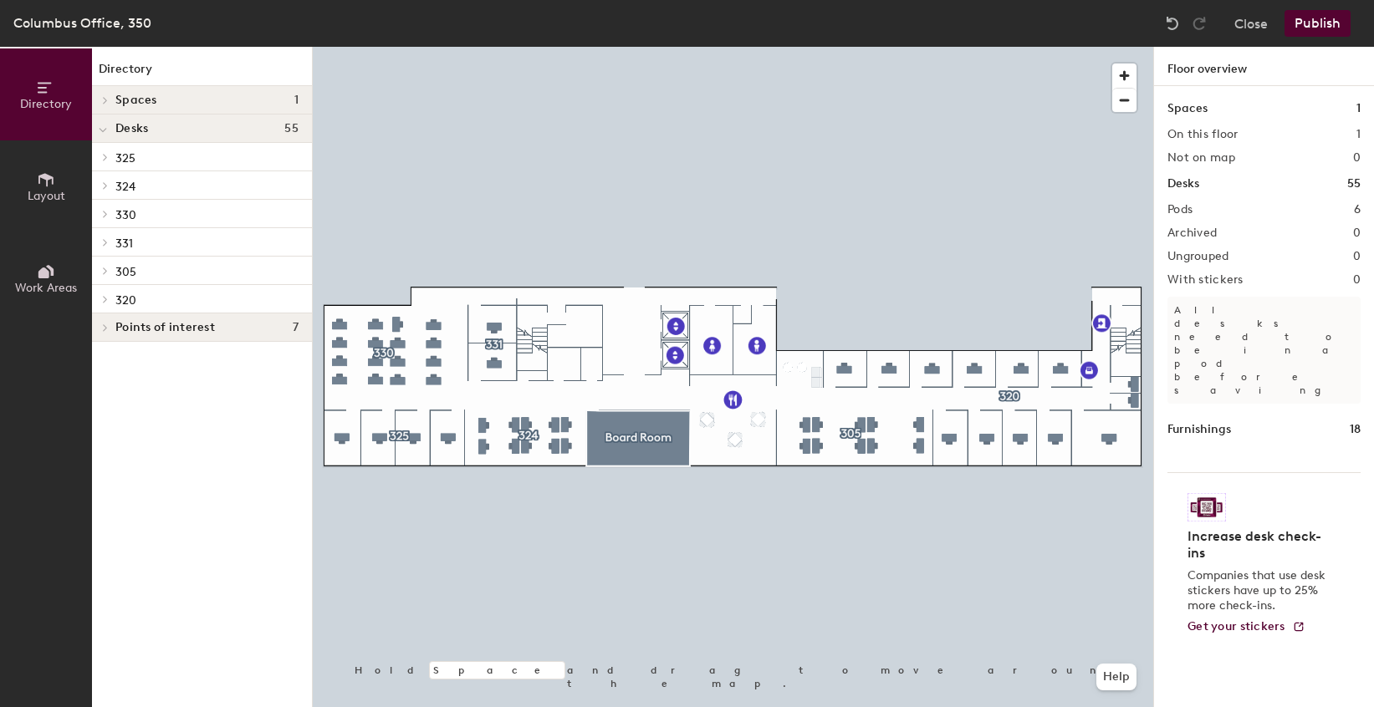
click at [102, 217] on icon at bounding box center [105, 214] width 7 height 8
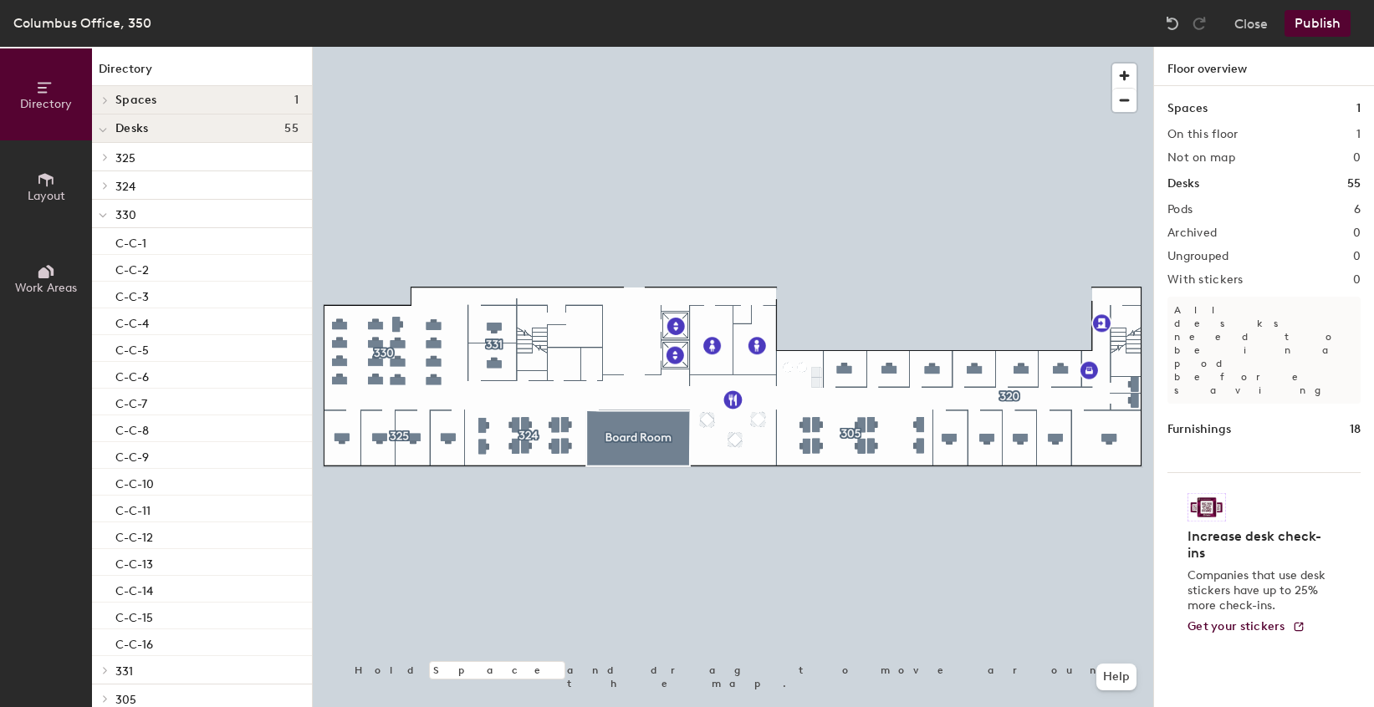
click at [101, 214] on icon at bounding box center [103, 215] width 8 height 7
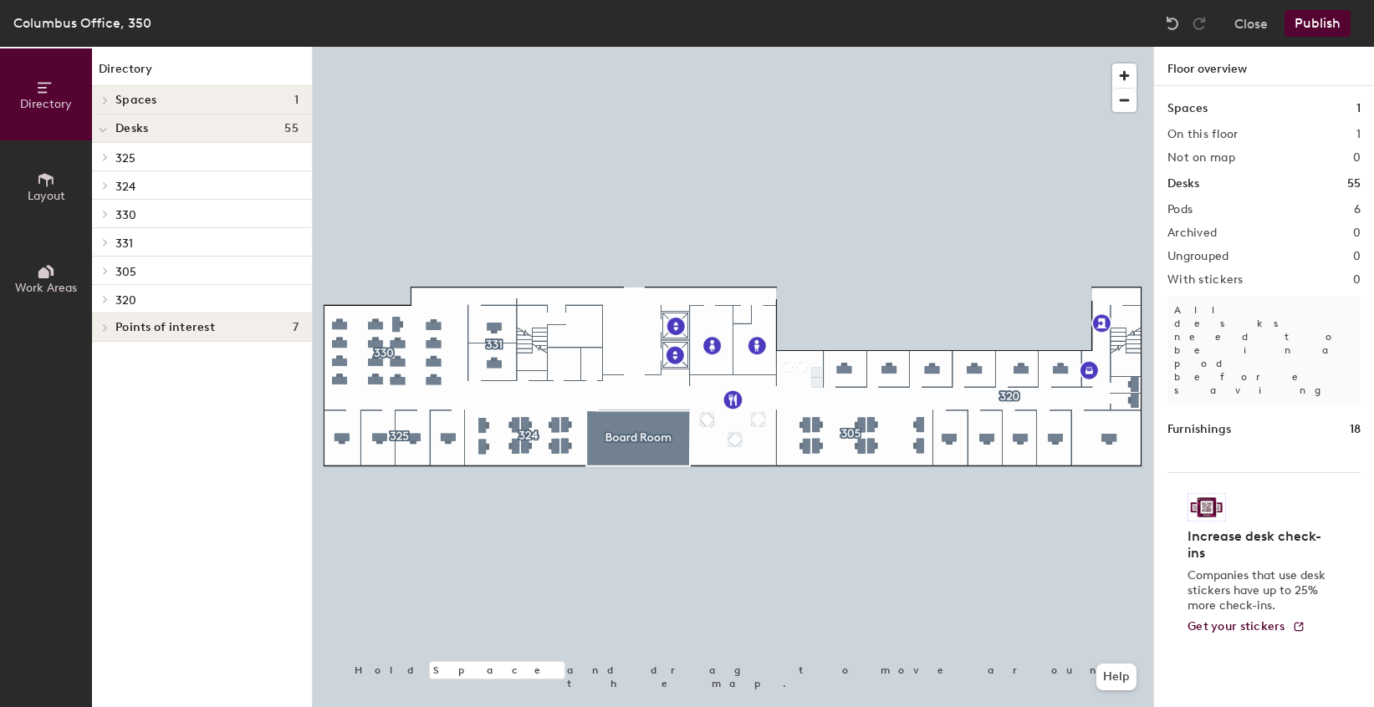
click at [1322, 15] on button "Publish" at bounding box center [1317, 23] width 66 height 27
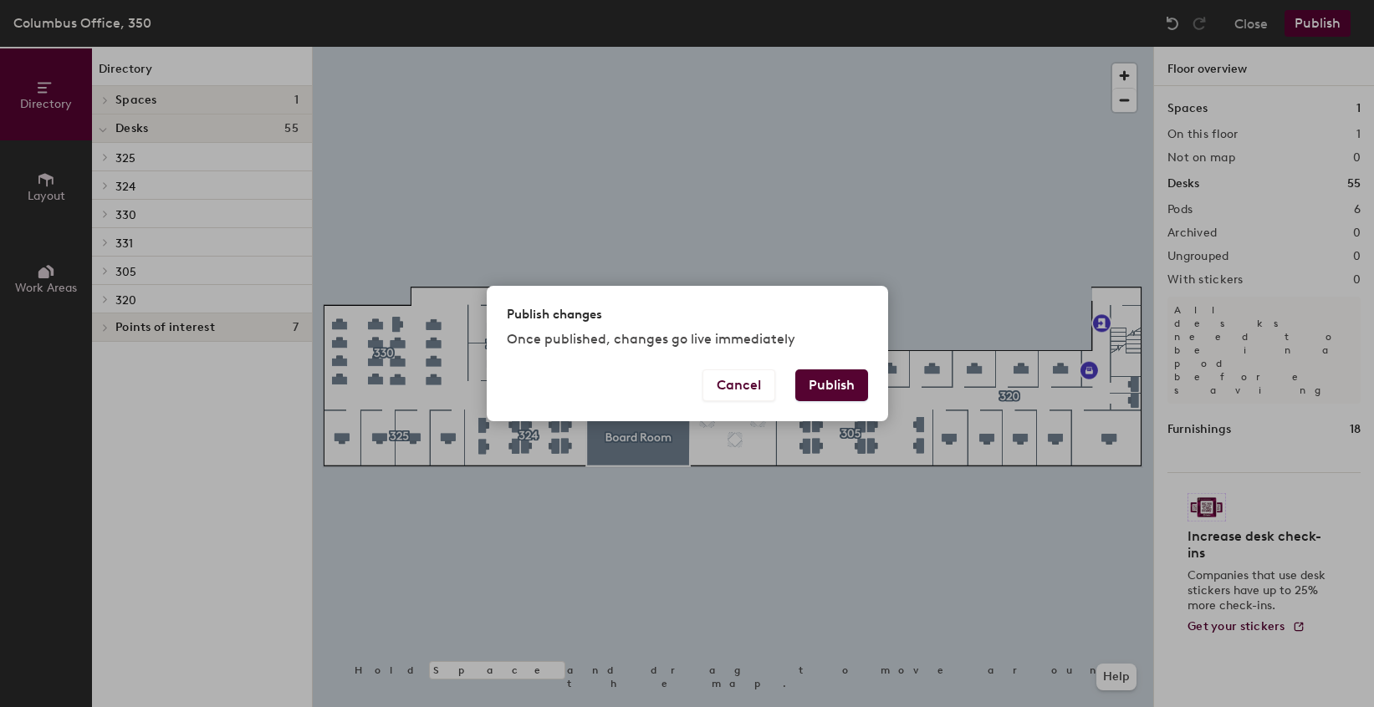
click at [839, 389] on button "Publish" at bounding box center [831, 386] width 73 height 32
